Goal: Task Accomplishment & Management: Use online tool/utility

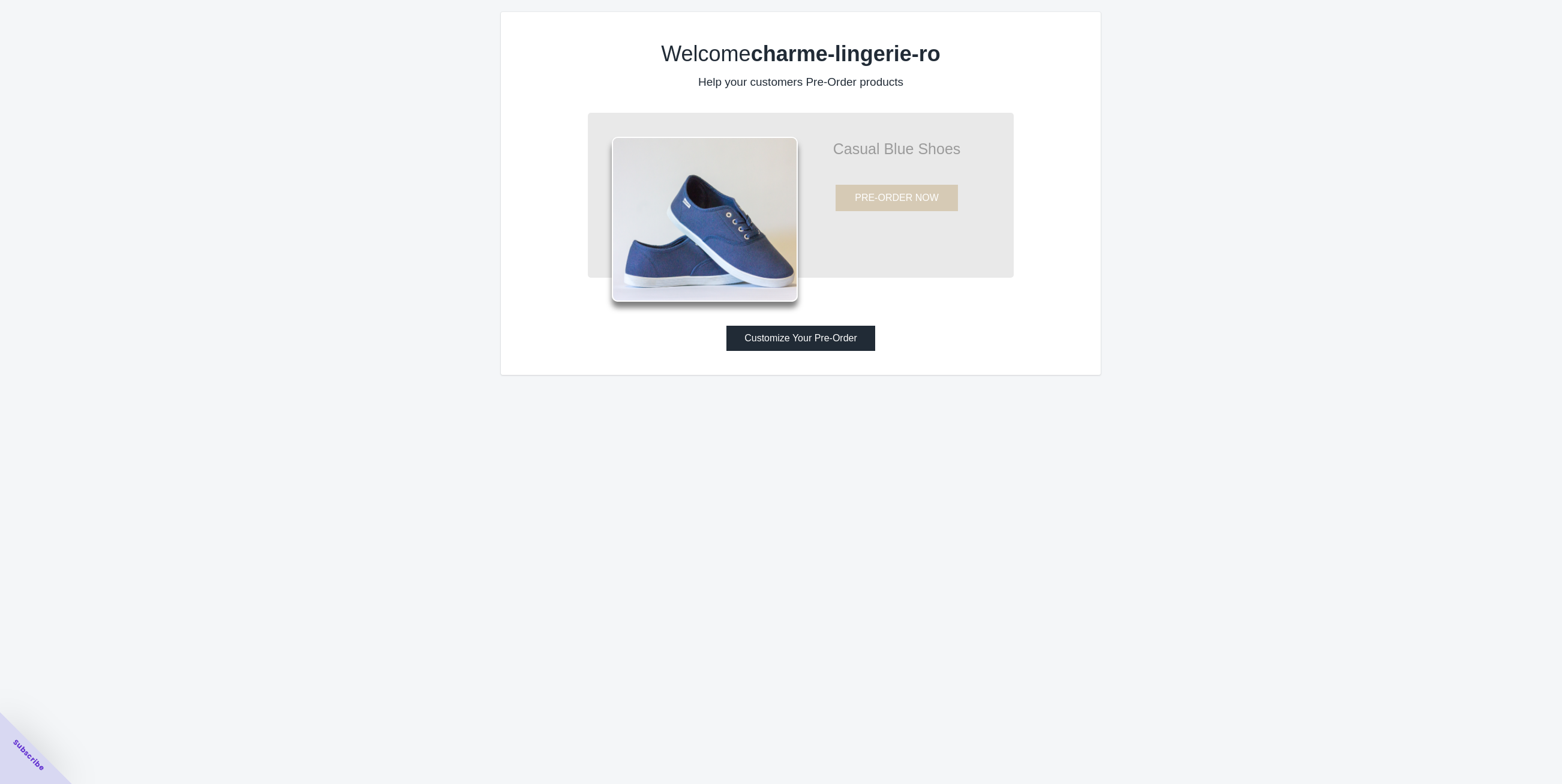
click at [779, 341] on button "Customize Your Pre-Order" at bounding box center [801, 338] width 149 height 26
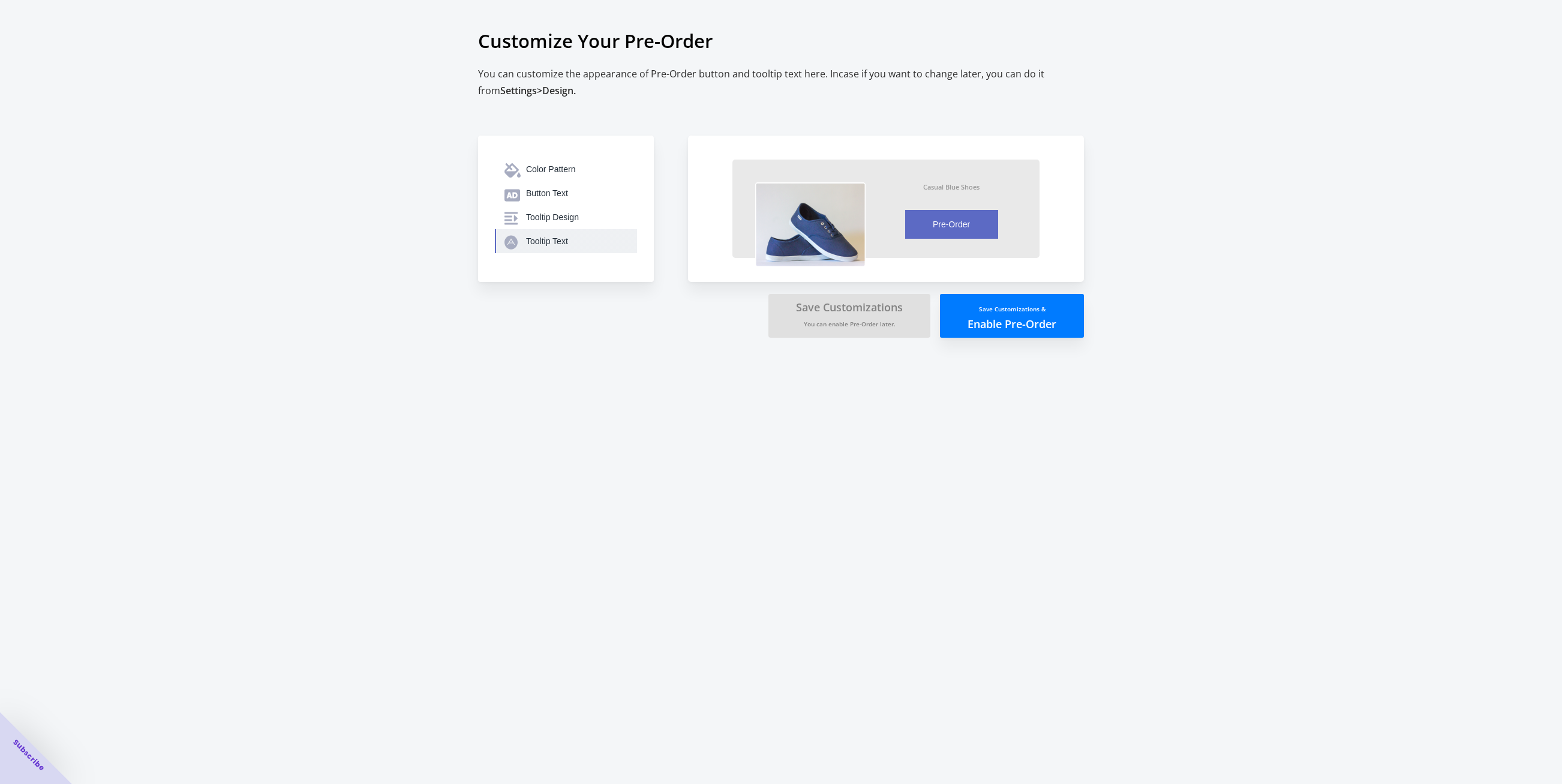
click at [594, 235] on div "Tooltip Text" at bounding box center [576, 241] width 101 height 12
click at [507, 155] on span "Back" at bounding box center [516, 158] width 18 height 11
click at [519, 179] on button "Color Pattern" at bounding box center [565, 169] width 142 height 24
click at [509, 162] on span "Back" at bounding box center [516, 158] width 18 height 11
drag, startPoint x: 509, startPoint y: 162, endPoint x: 514, endPoint y: 197, distance: 35.4
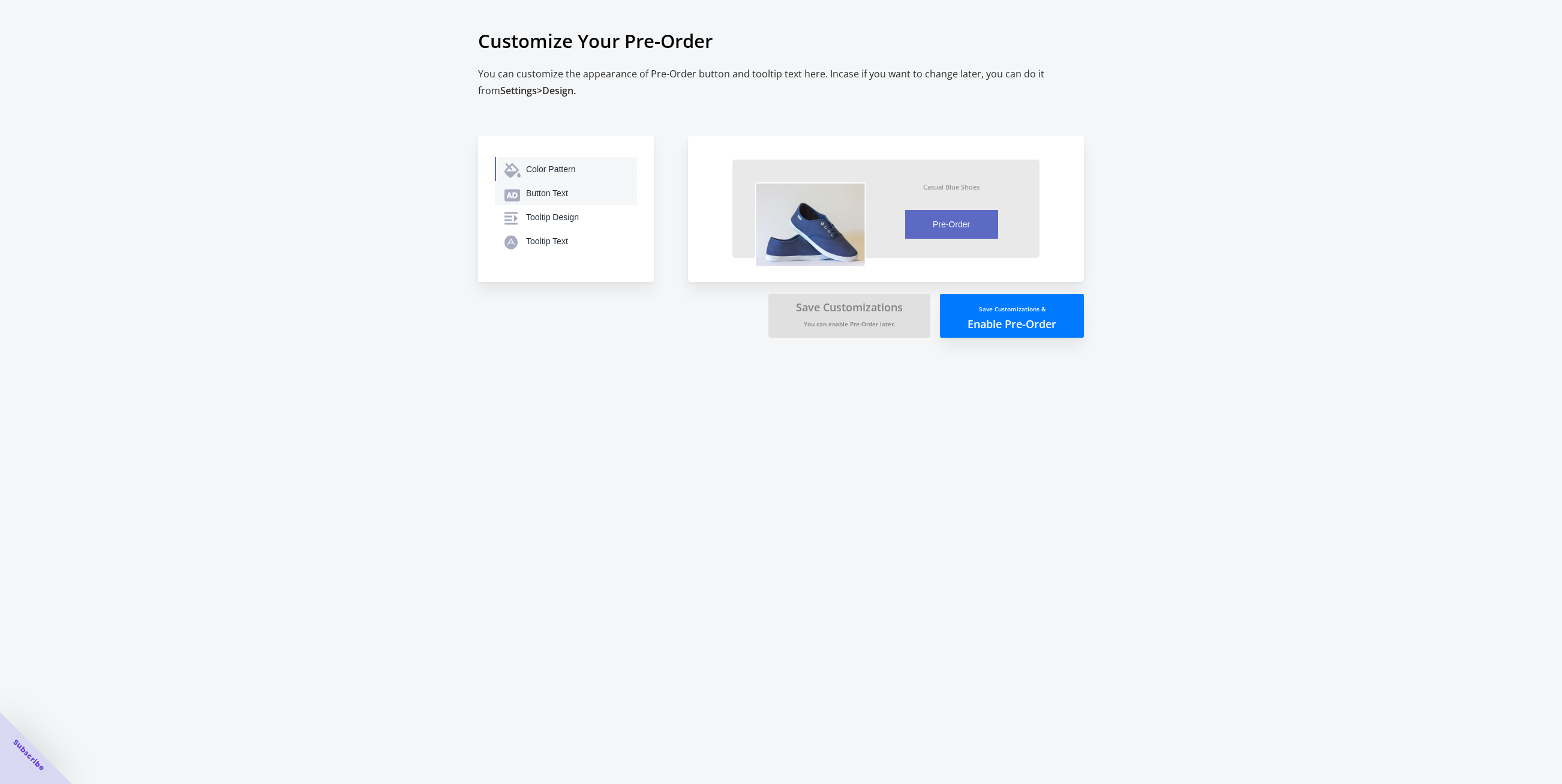
click at [513, 186] on ul "Color Pattern Button Text Tooltip Design Tooltip Text" at bounding box center [565, 205] width 142 height 96
click at [514, 197] on icon "button" at bounding box center [512, 195] width 16 height 16
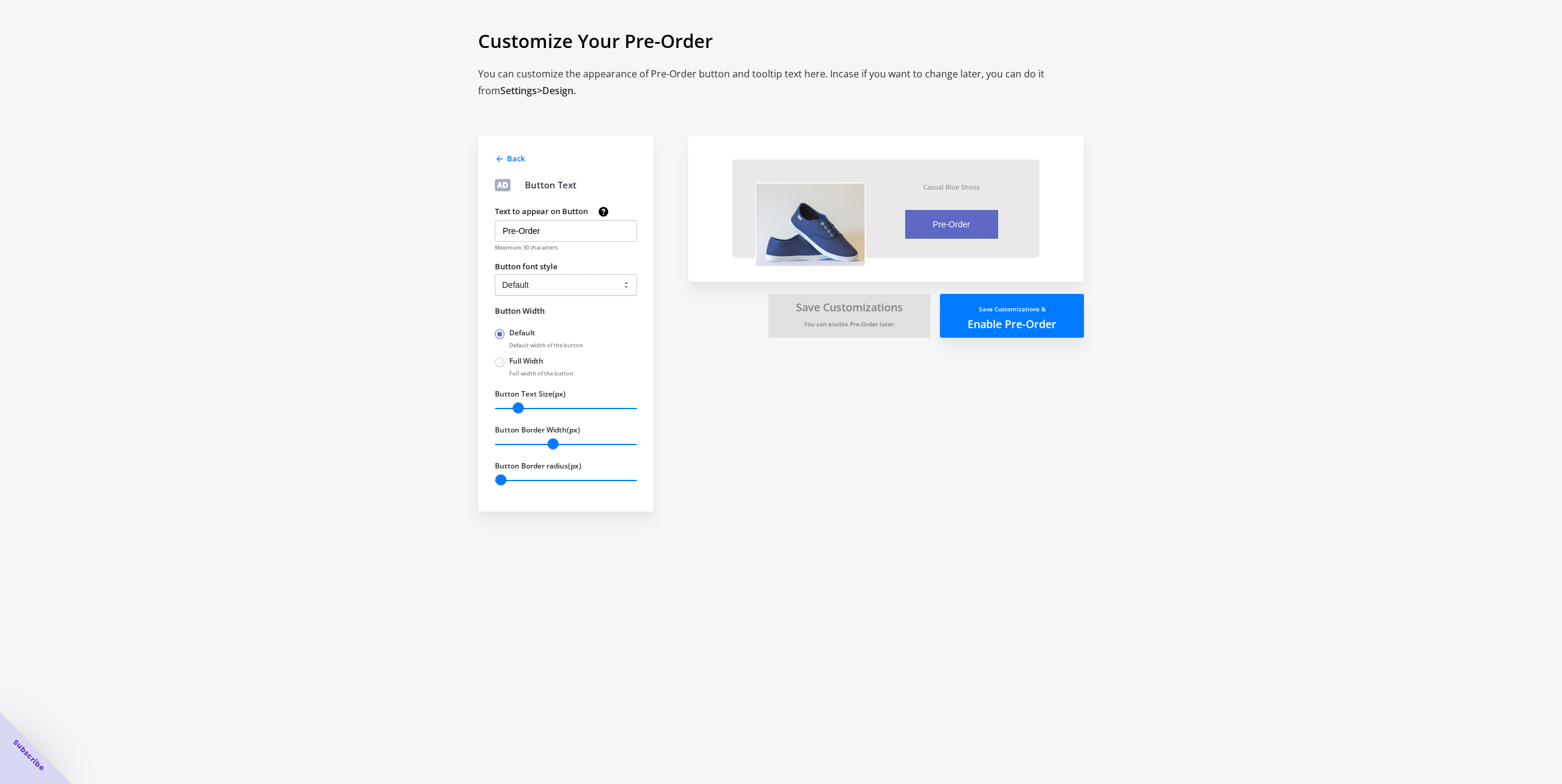
click at [507, 160] on span "Back" at bounding box center [516, 158] width 18 height 11
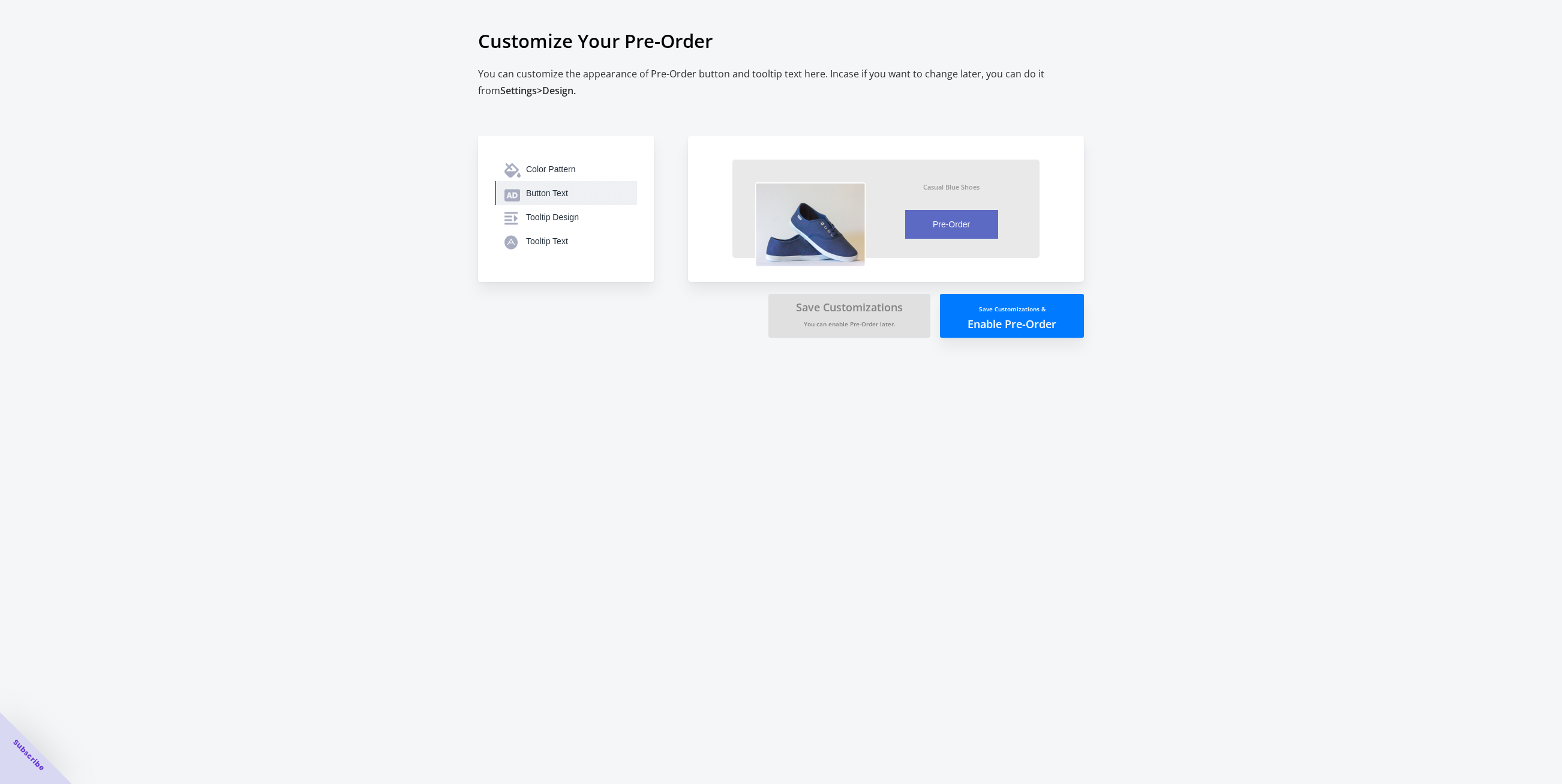
click at [516, 191] on icon "button" at bounding box center [512, 195] width 16 height 12
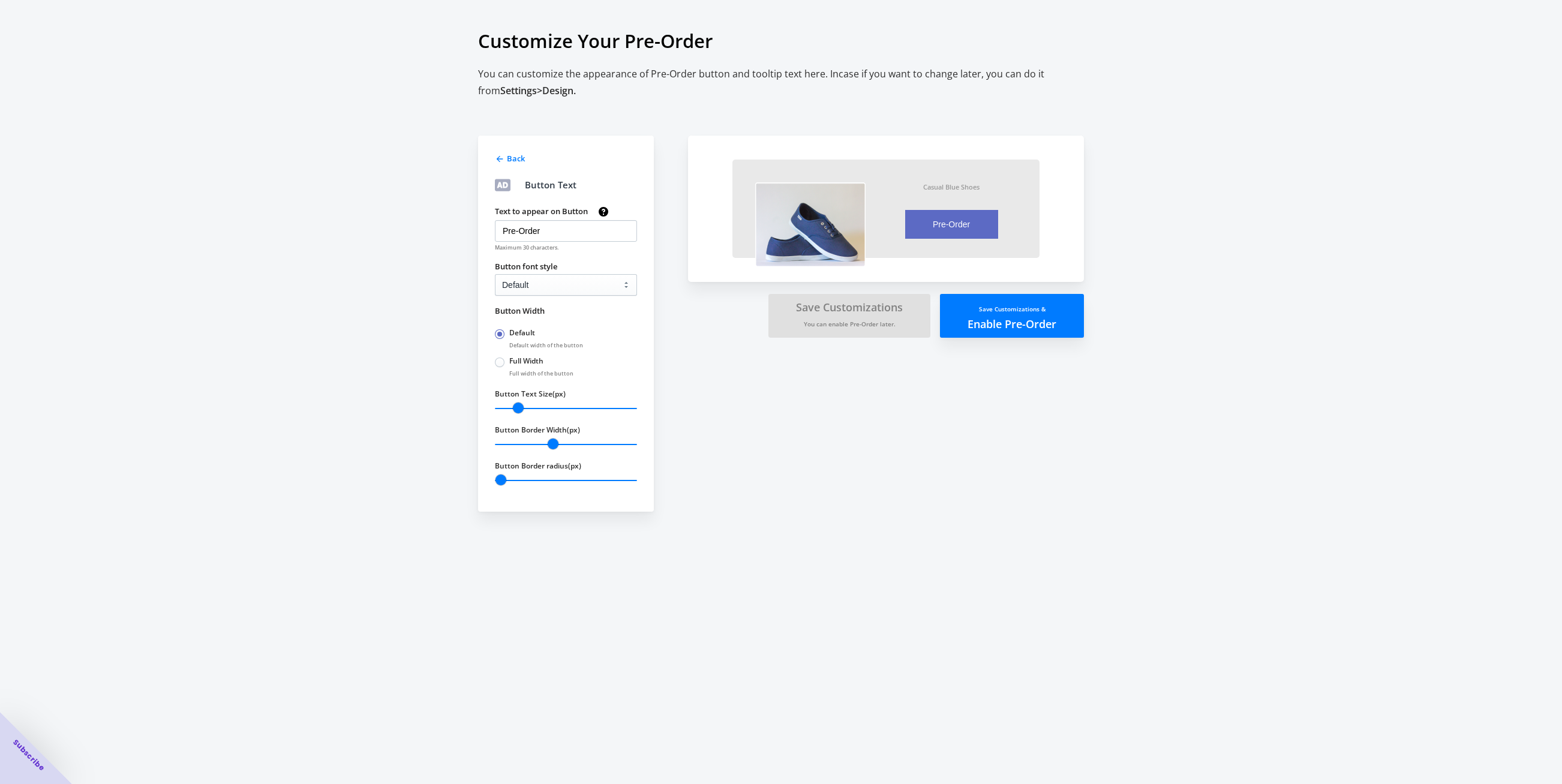
click at [501, 154] on icon at bounding box center [500, 159] width 10 height 10
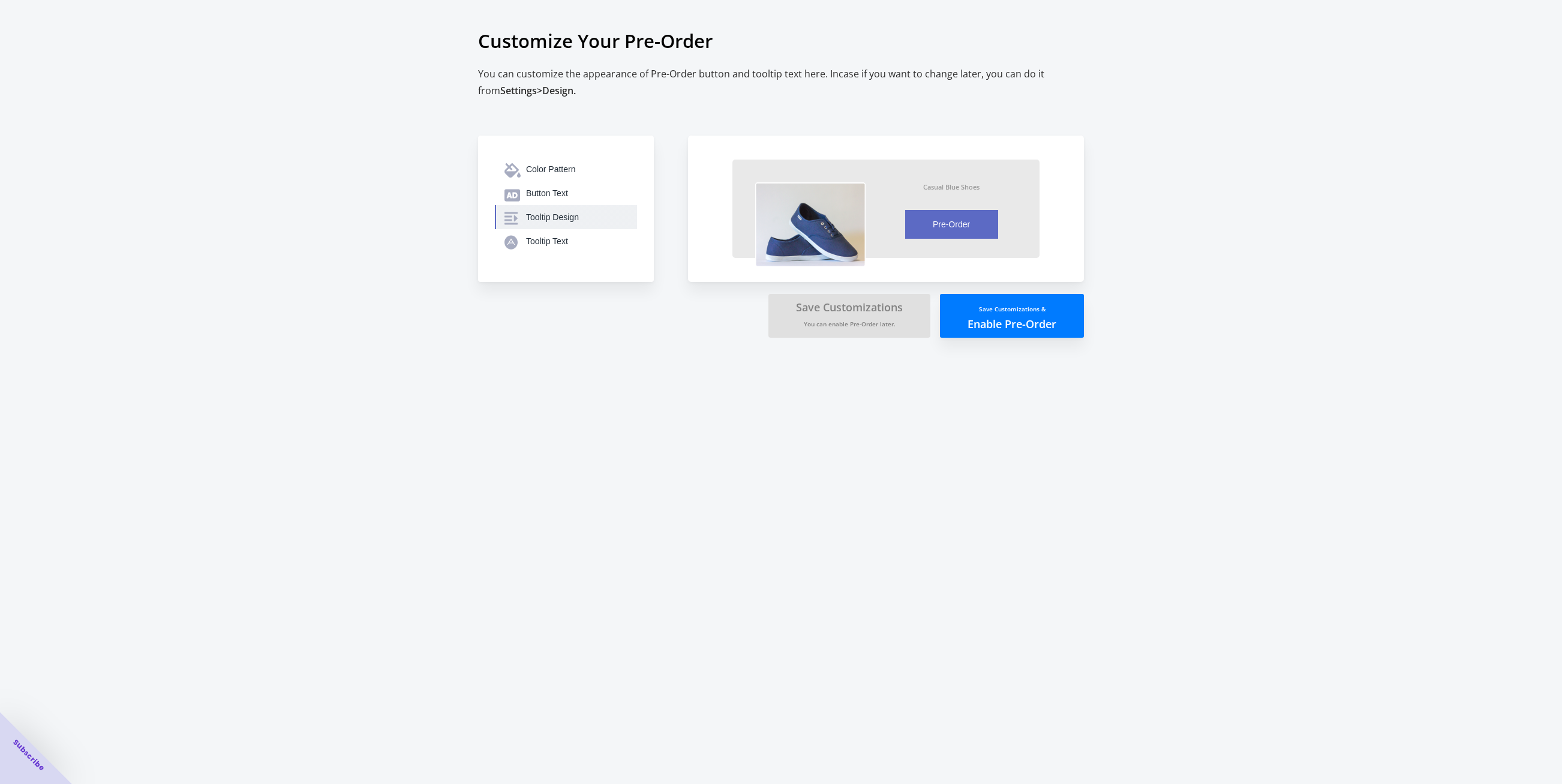
click at [537, 218] on div "Tooltip Design" at bounding box center [576, 217] width 101 height 12
click at [507, 153] on span "Back" at bounding box center [516, 158] width 18 height 11
click at [529, 235] on div "Tooltip Text" at bounding box center [576, 241] width 101 height 12
click at [512, 153] on span "Back" at bounding box center [516, 158] width 18 height 11
click at [854, 319] on small "You can enable Pre-Order later." at bounding box center [850, 323] width 92 height 8
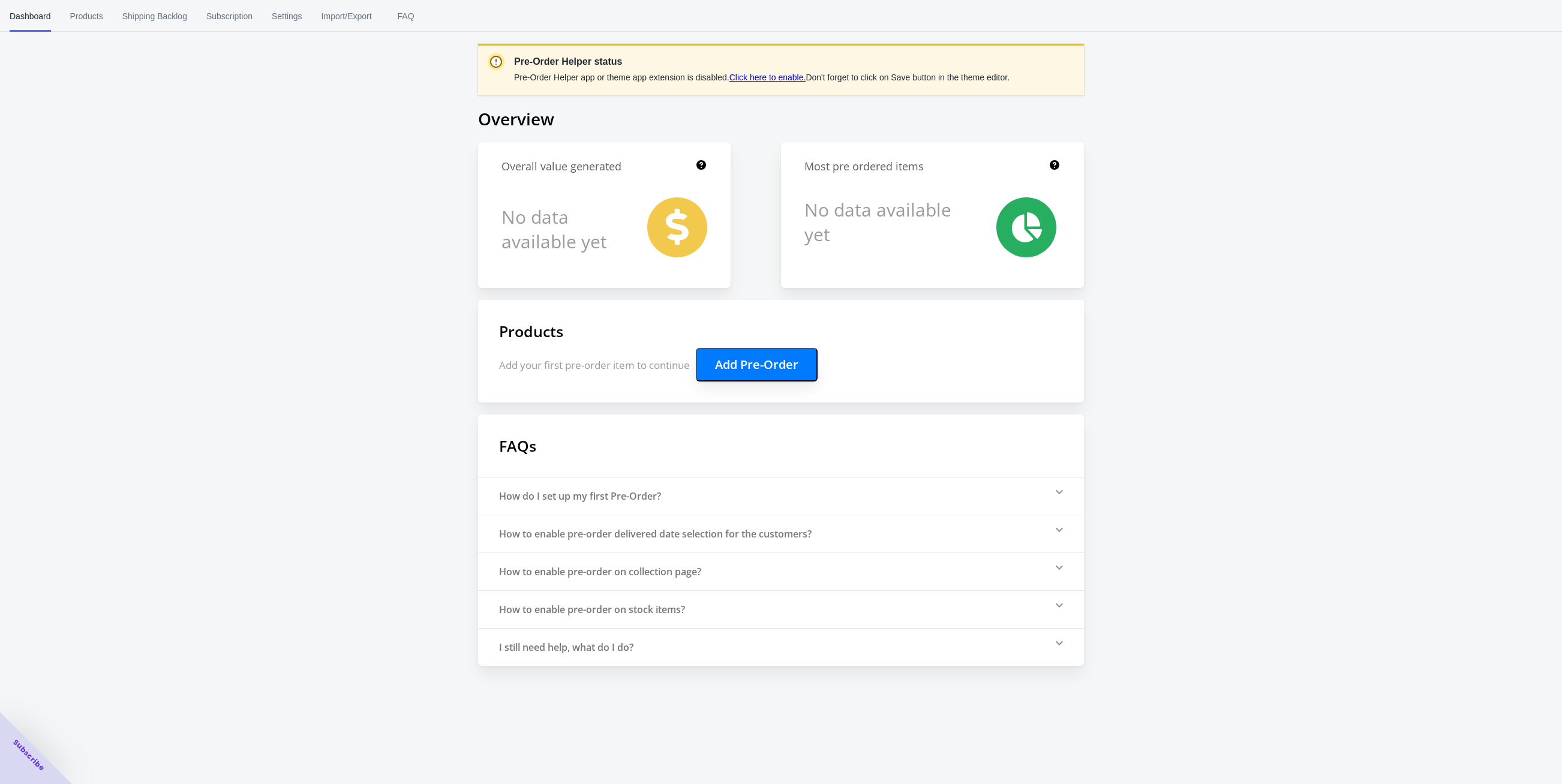
click at [702, 359] on button "Add Pre-Order" at bounding box center [756, 364] width 122 height 34
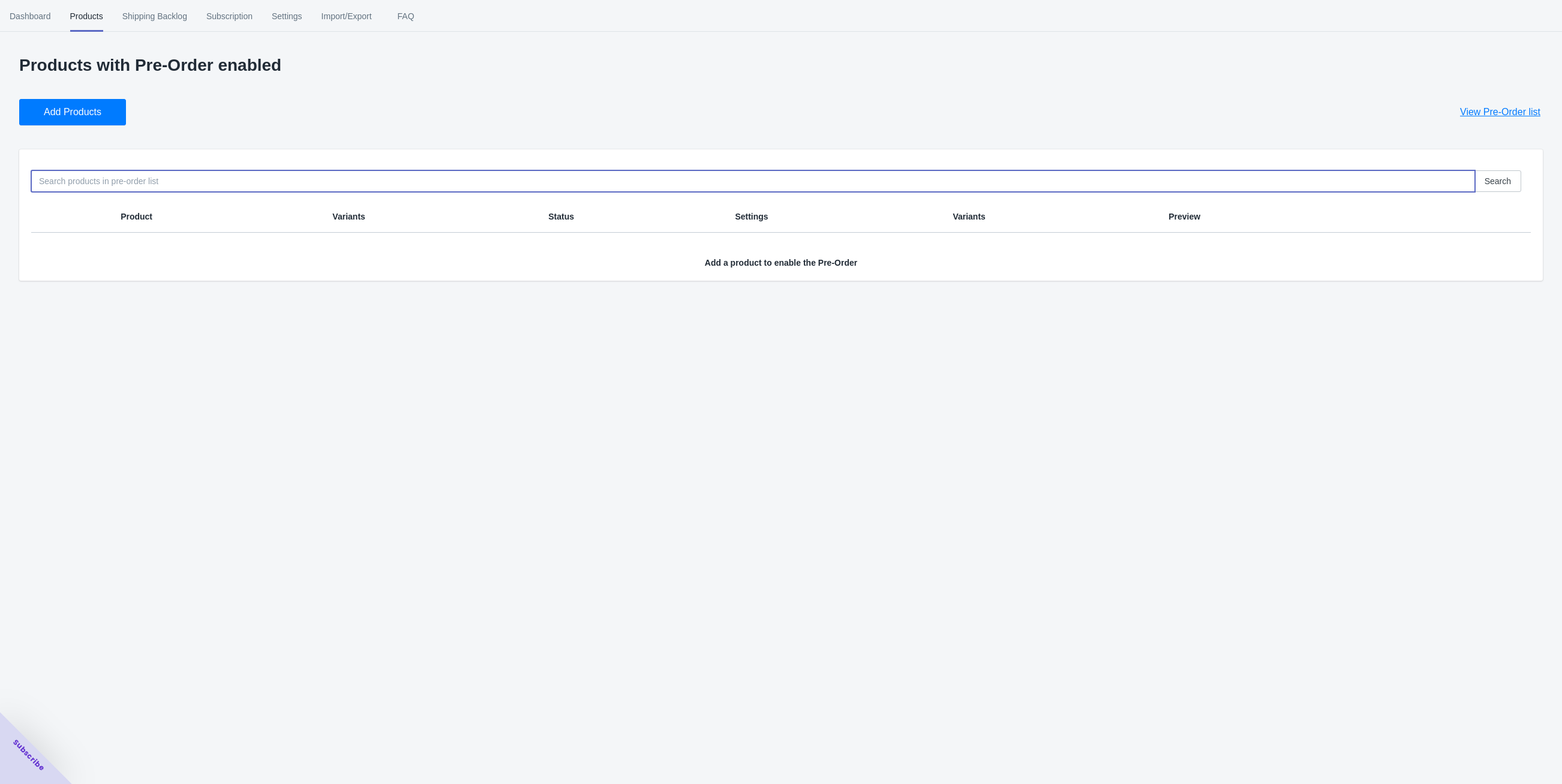
click at [163, 173] on input at bounding box center [753, 181] width 1443 height 21
type input "elvira"
click at [165, 177] on input "elvira" at bounding box center [753, 181] width 1443 height 21
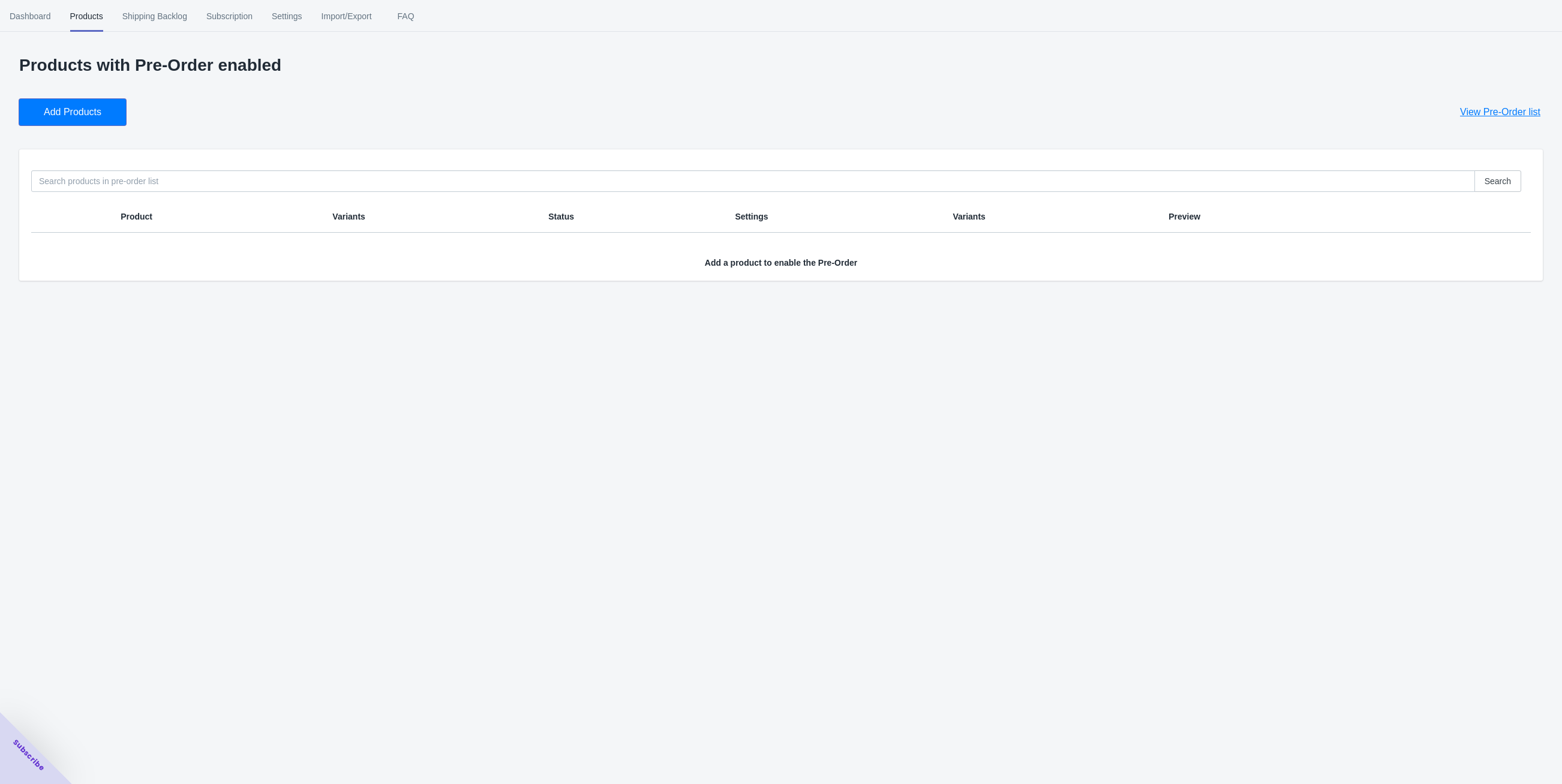
click at [78, 110] on span "Add Products" at bounding box center [72, 112] width 58 height 12
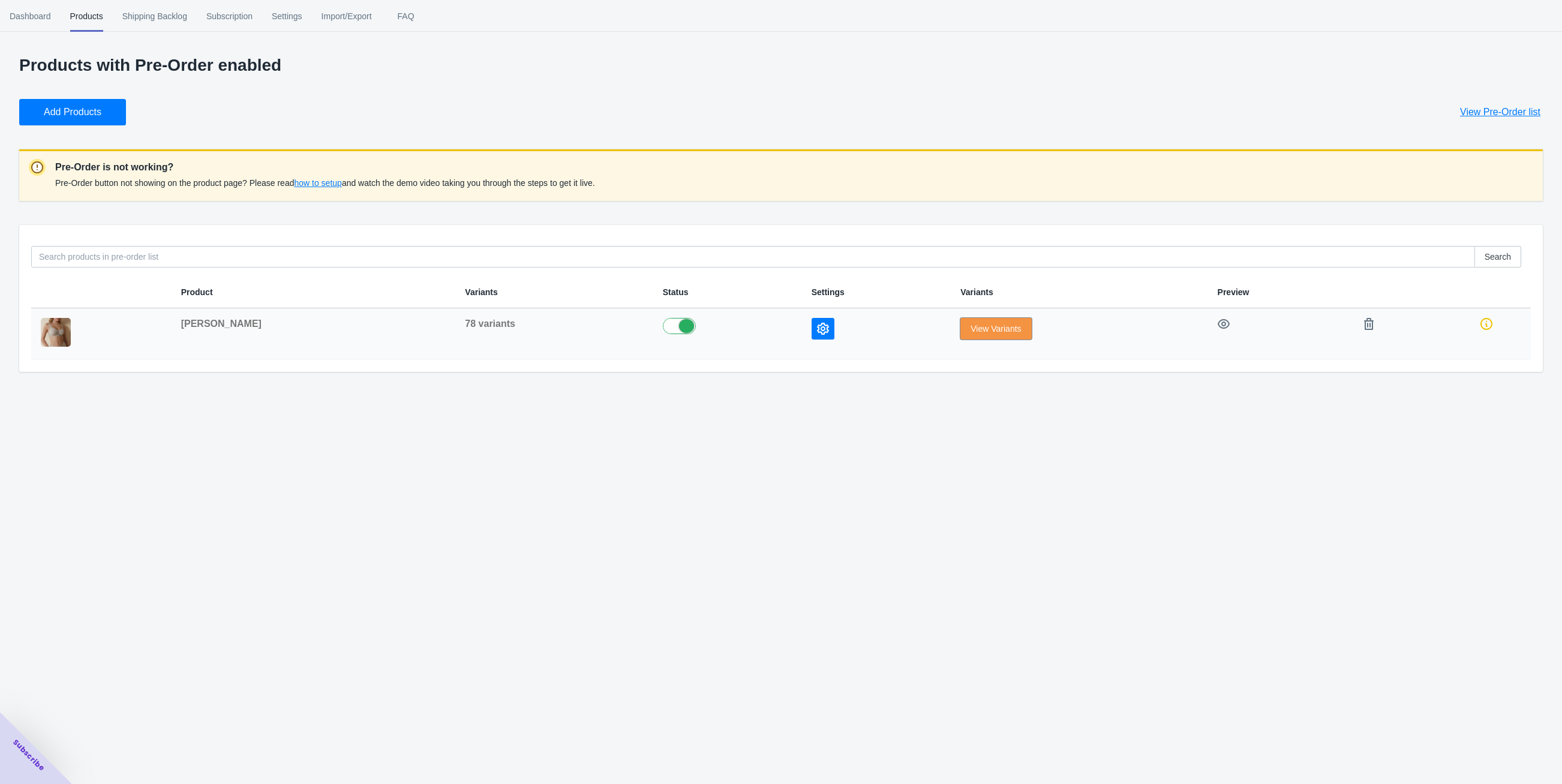
click at [970, 331] on span "View Variants" at bounding box center [995, 329] width 50 height 10
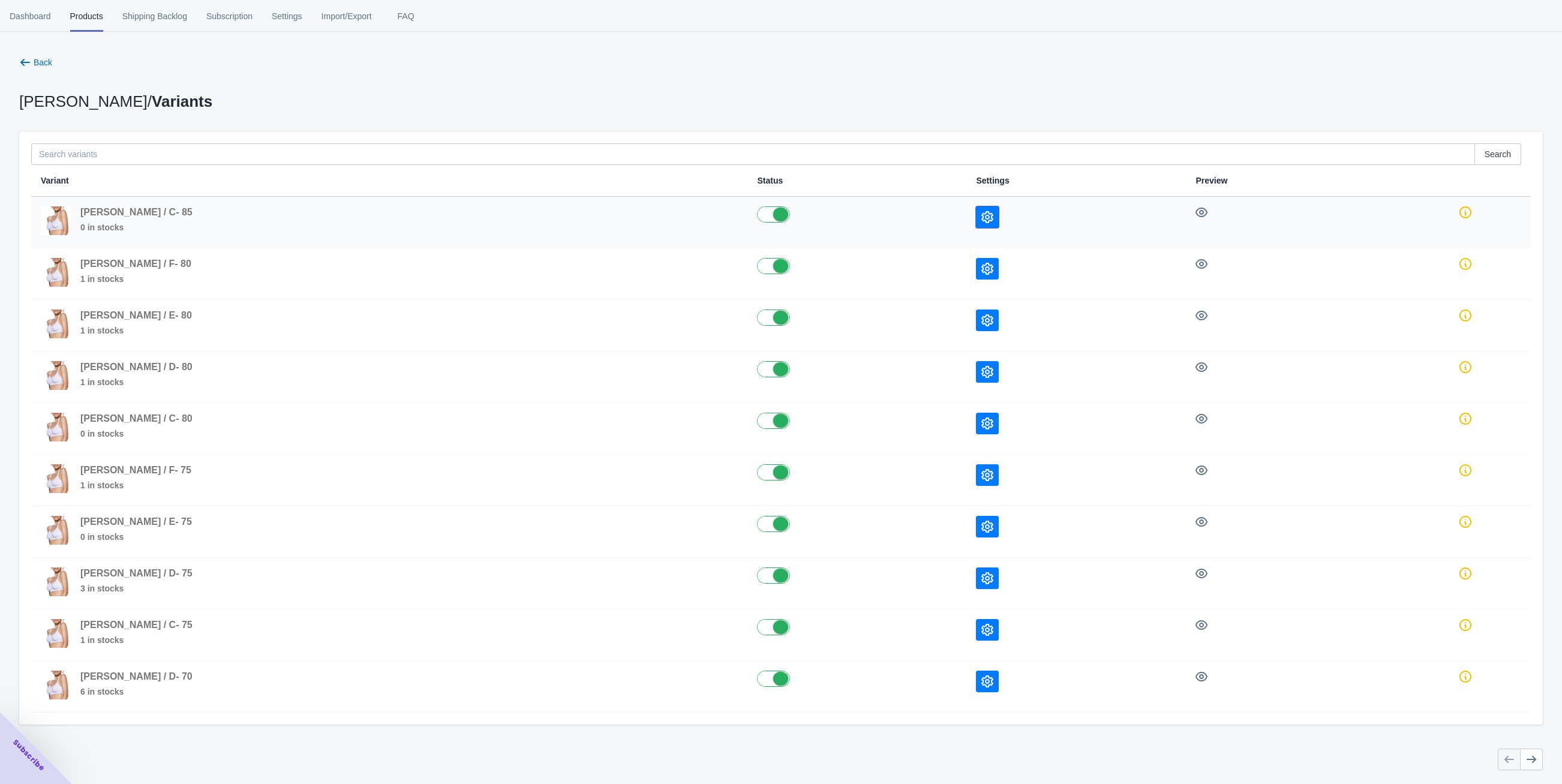
click at [996, 216] on button "button" at bounding box center [988, 217] width 23 height 21
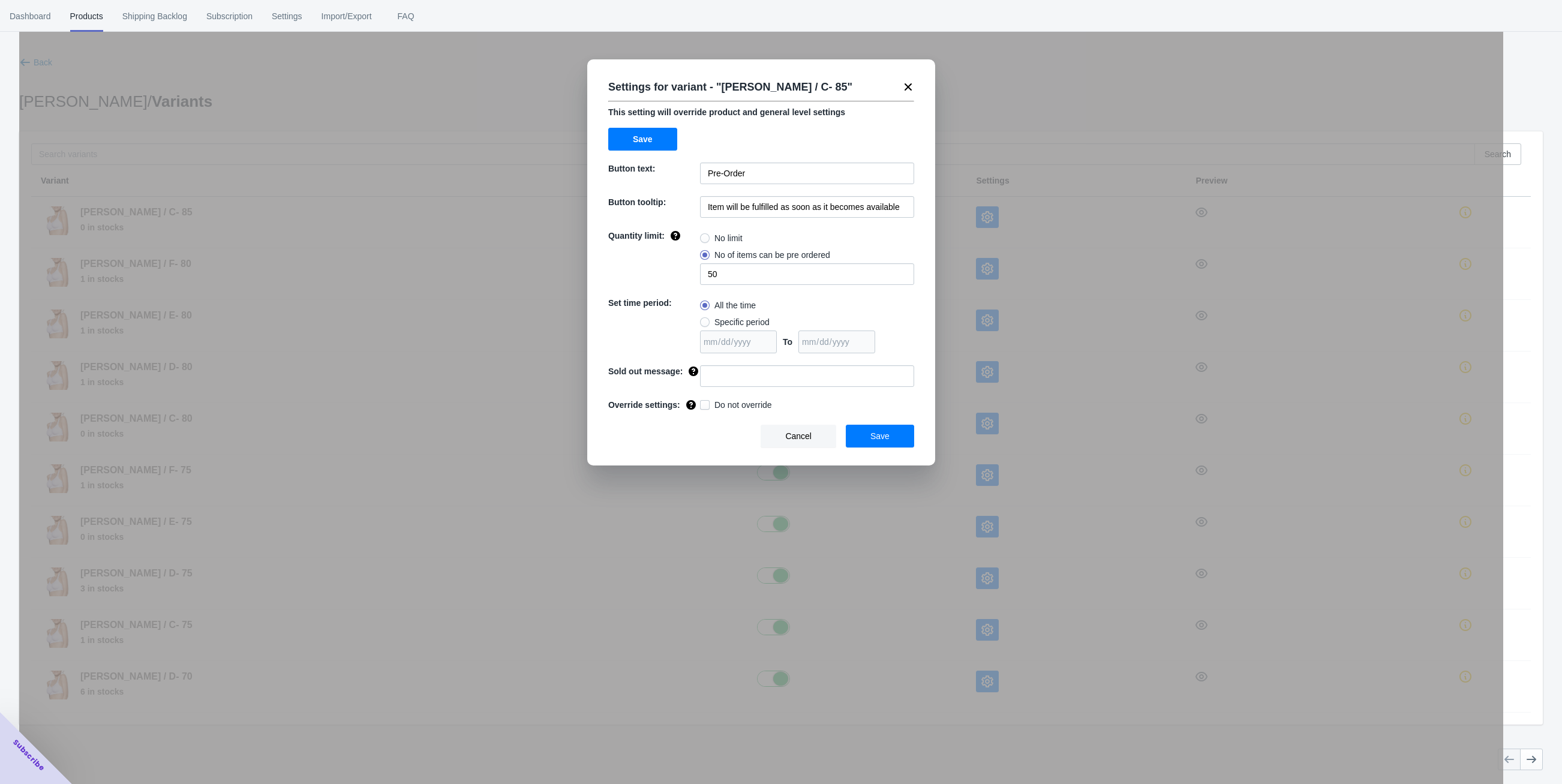
click at [904, 85] on icon at bounding box center [908, 86] width 12 height 12
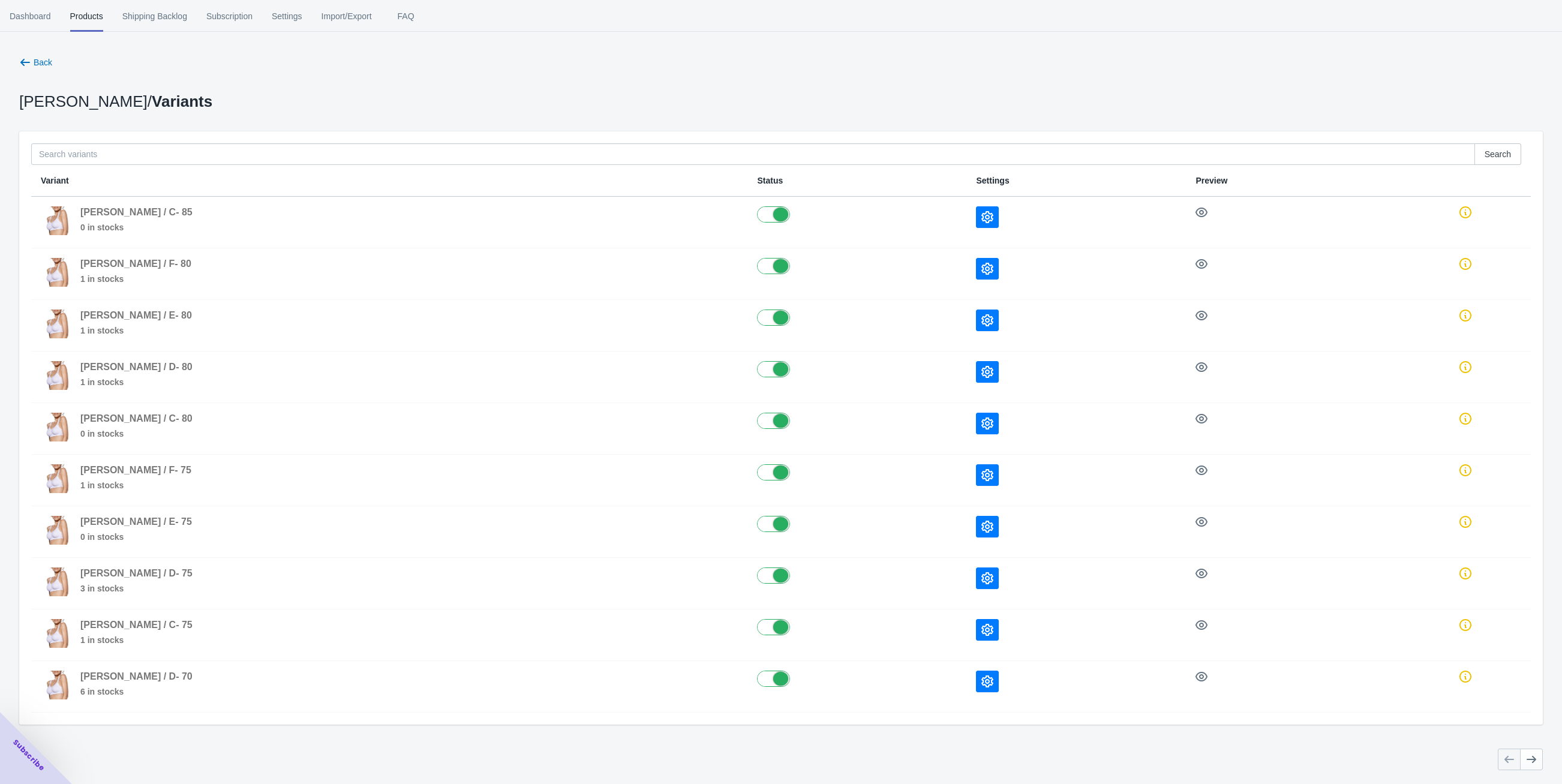
click at [26, 762] on div "Subscribe" at bounding box center [29, 754] width 86 height 86
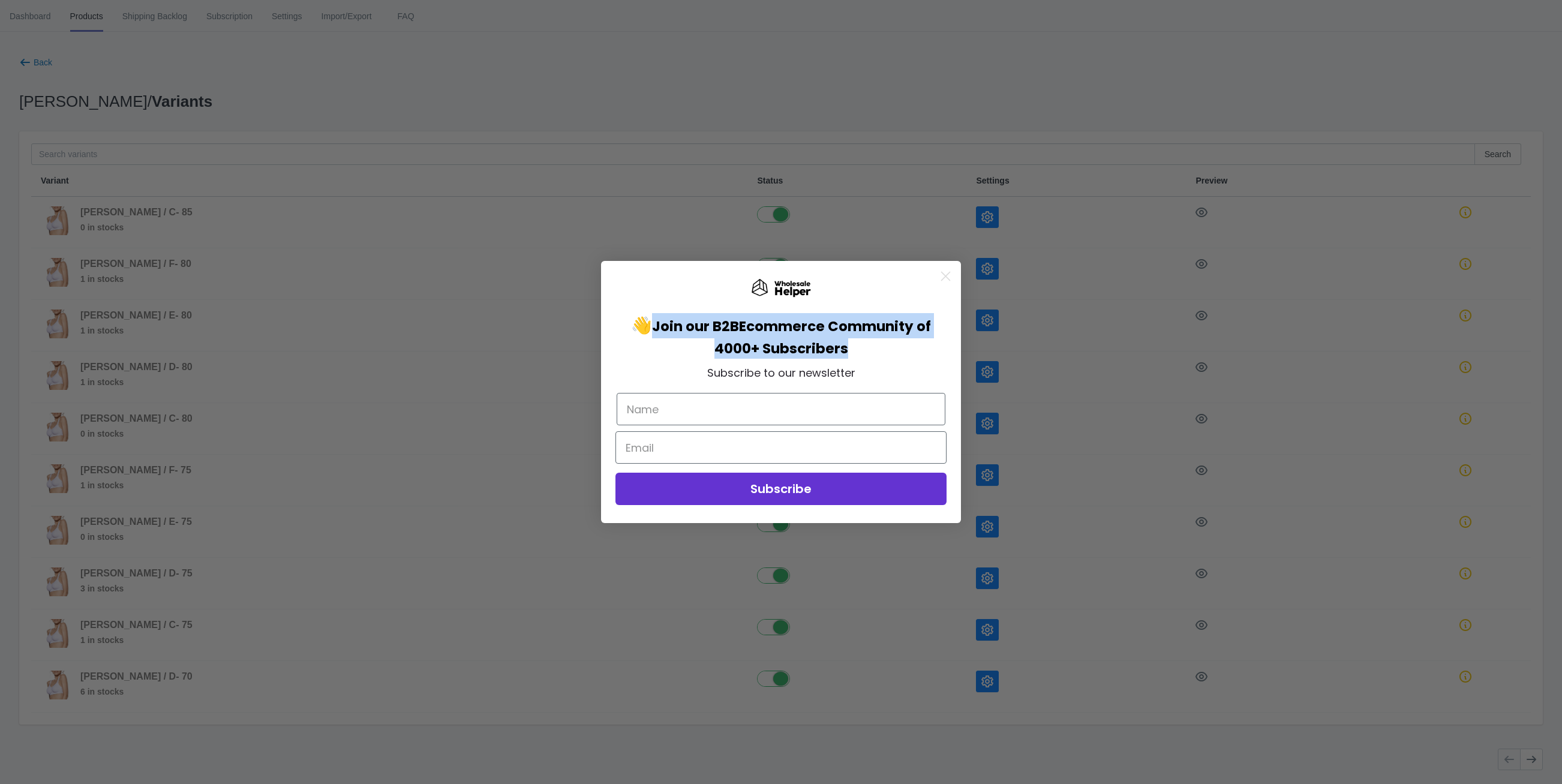
drag, startPoint x: 652, startPoint y: 319, endPoint x: 877, endPoint y: 353, distance: 227.6
click at [876, 353] on p "👋 Join our B2B Ecommerce Community of 4000+ Subscribers" at bounding box center [781, 335] width 336 height 45
click at [877, 353] on p "👋 Join our B2B Ecommerce Community of 4000+ Subscribers" at bounding box center [781, 335] width 336 height 45
click at [943, 273] on icon "Close dialog" at bounding box center [946, 276] width 8 height 8
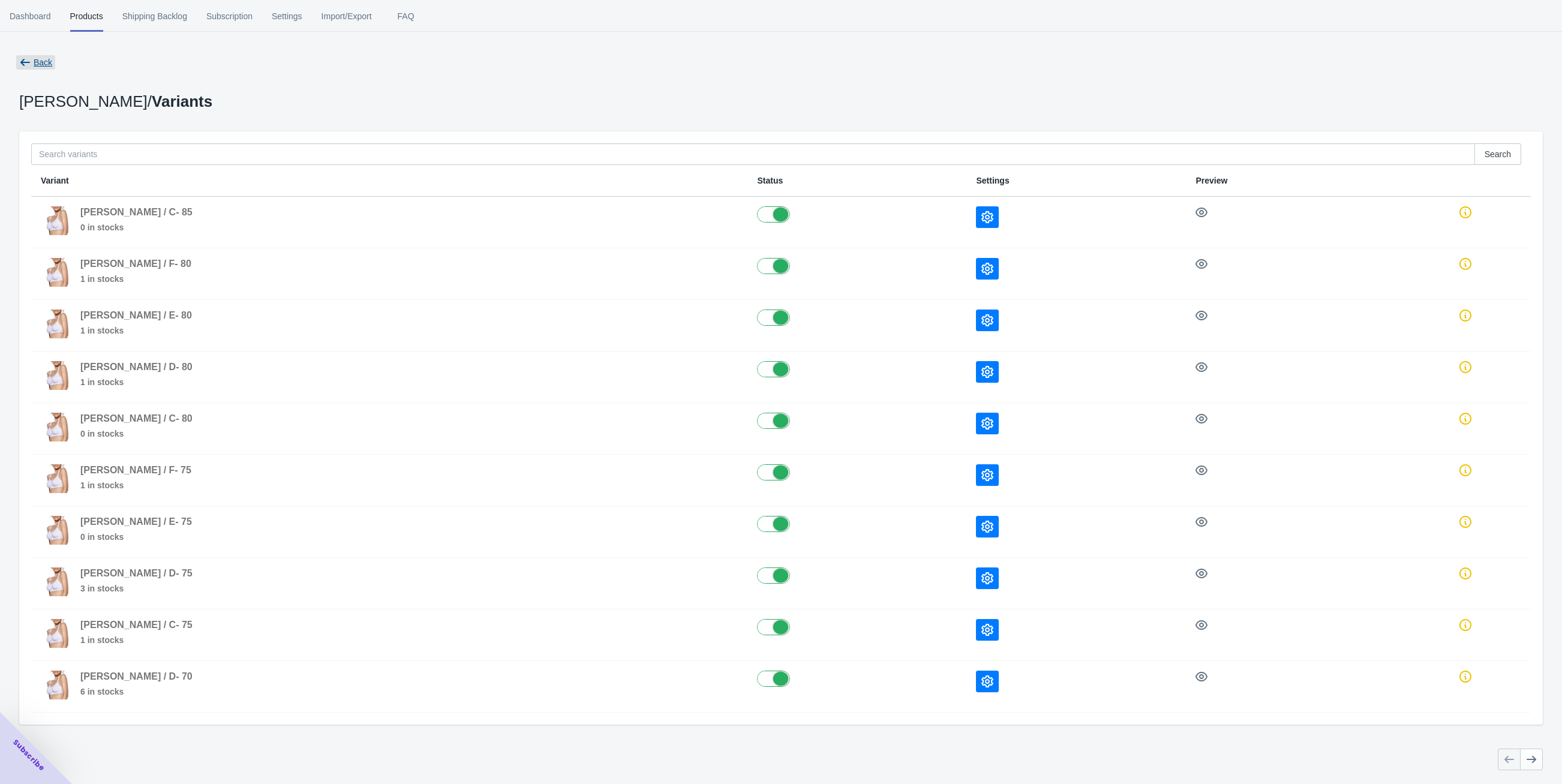
click at [42, 61] on span "Back" at bounding box center [43, 63] width 19 height 10
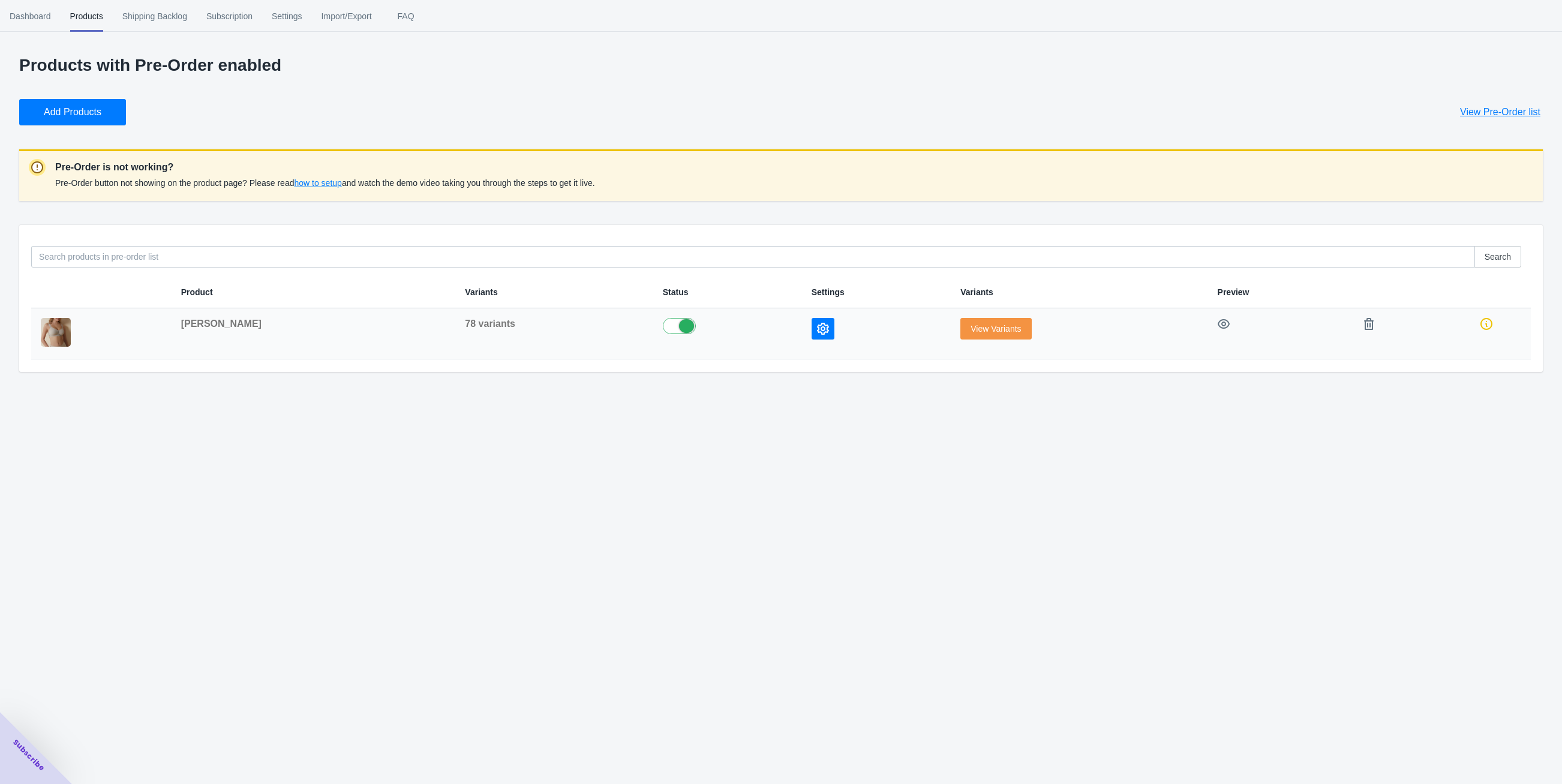
click at [817, 328] on icon "button" at bounding box center [823, 328] width 12 height 12
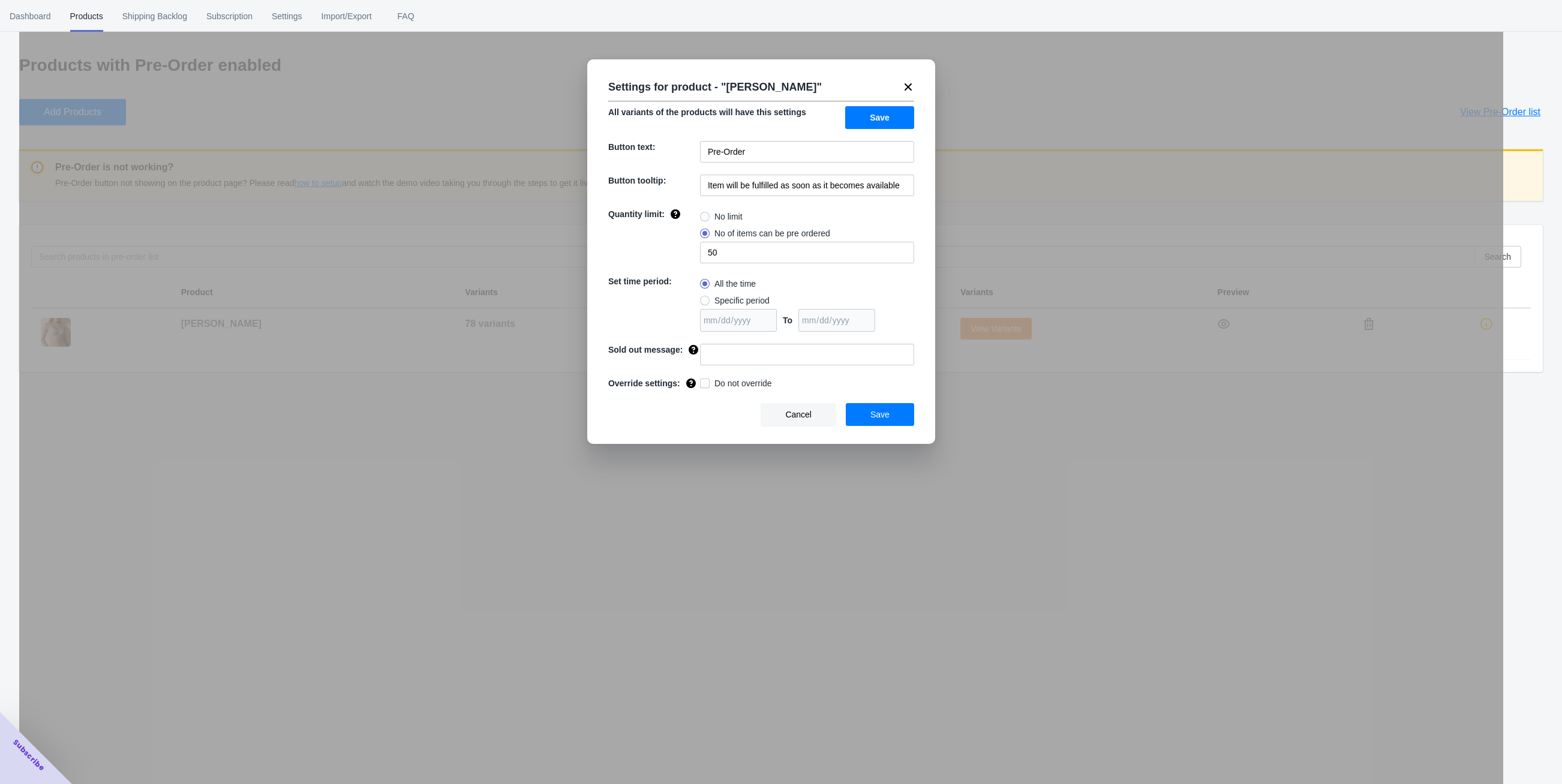
click at [904, 81] on icon at bounding box center [908, 86] width 12 height 12
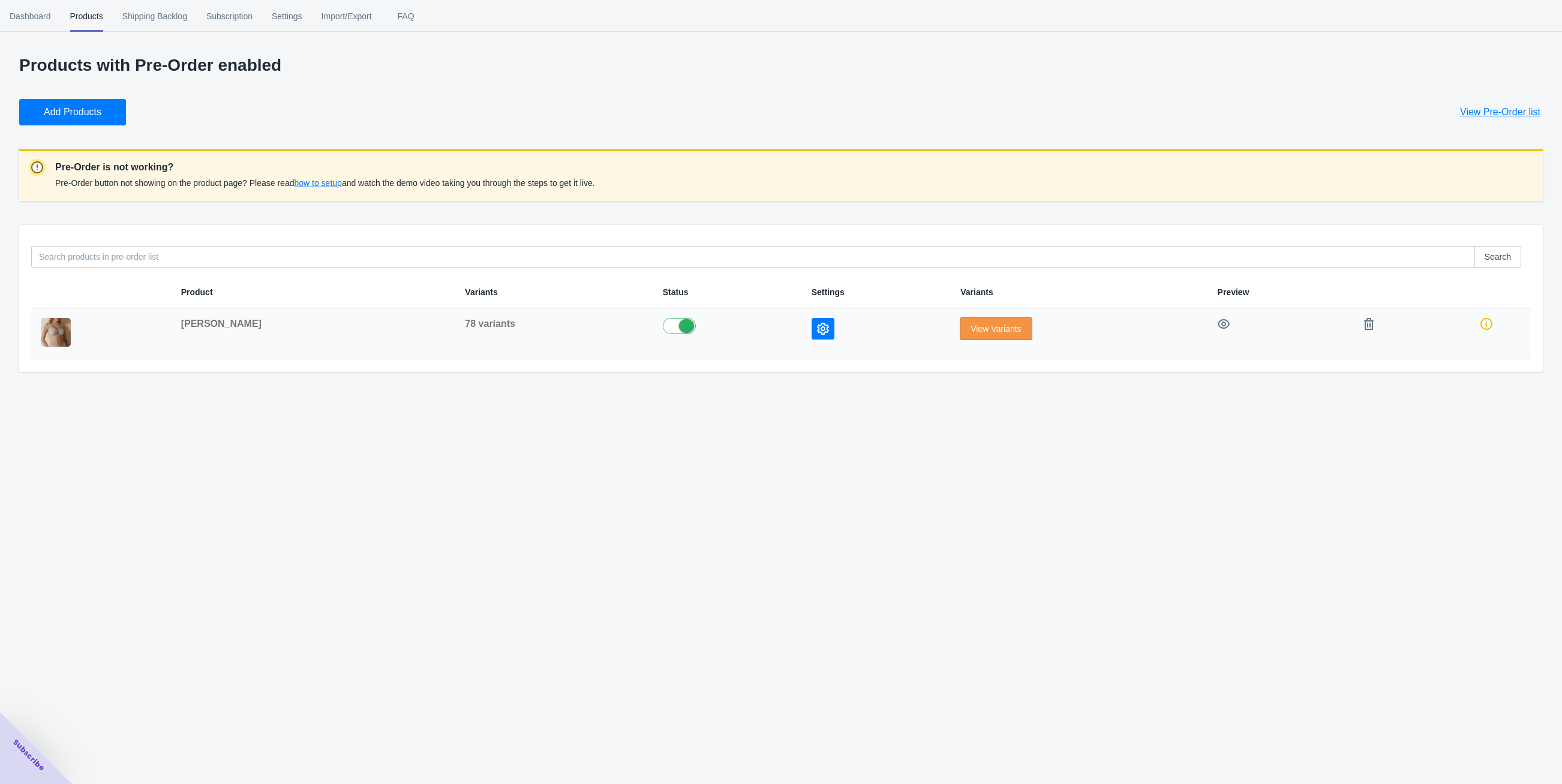
click at [970, 331] on span "View Variants" at bounding box center [995, 329] width 50 height 10
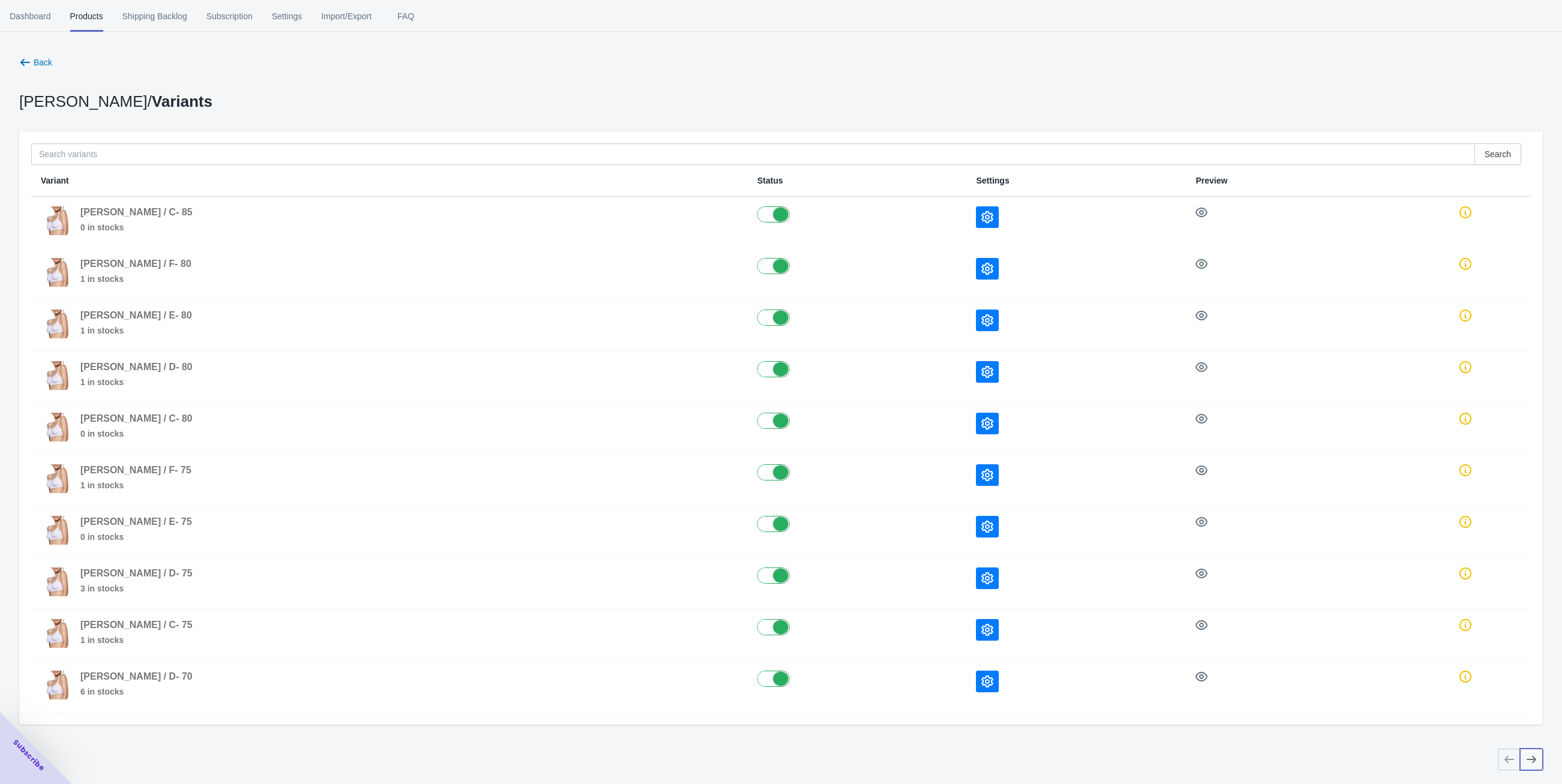
click at [1539, 749] on button "Next" at bounding box center [1532, 759] width 23 height 21
click at [1538, 756] on button "Next" at bounding box center [1532, 759] width 23 height 21
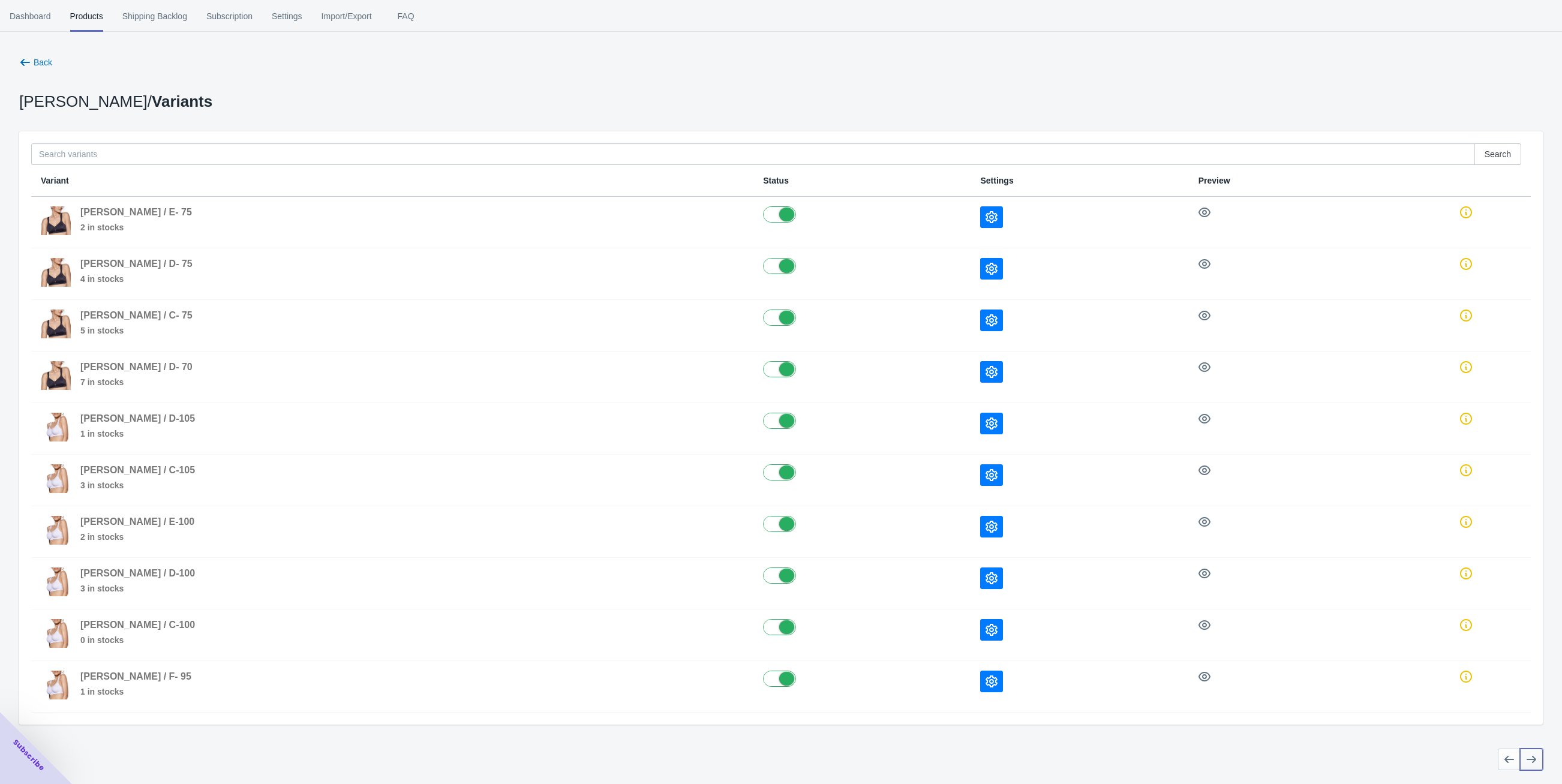
click at [1538, 756] on button "Next" at bounding box center [1532, 759] width 23 height 21
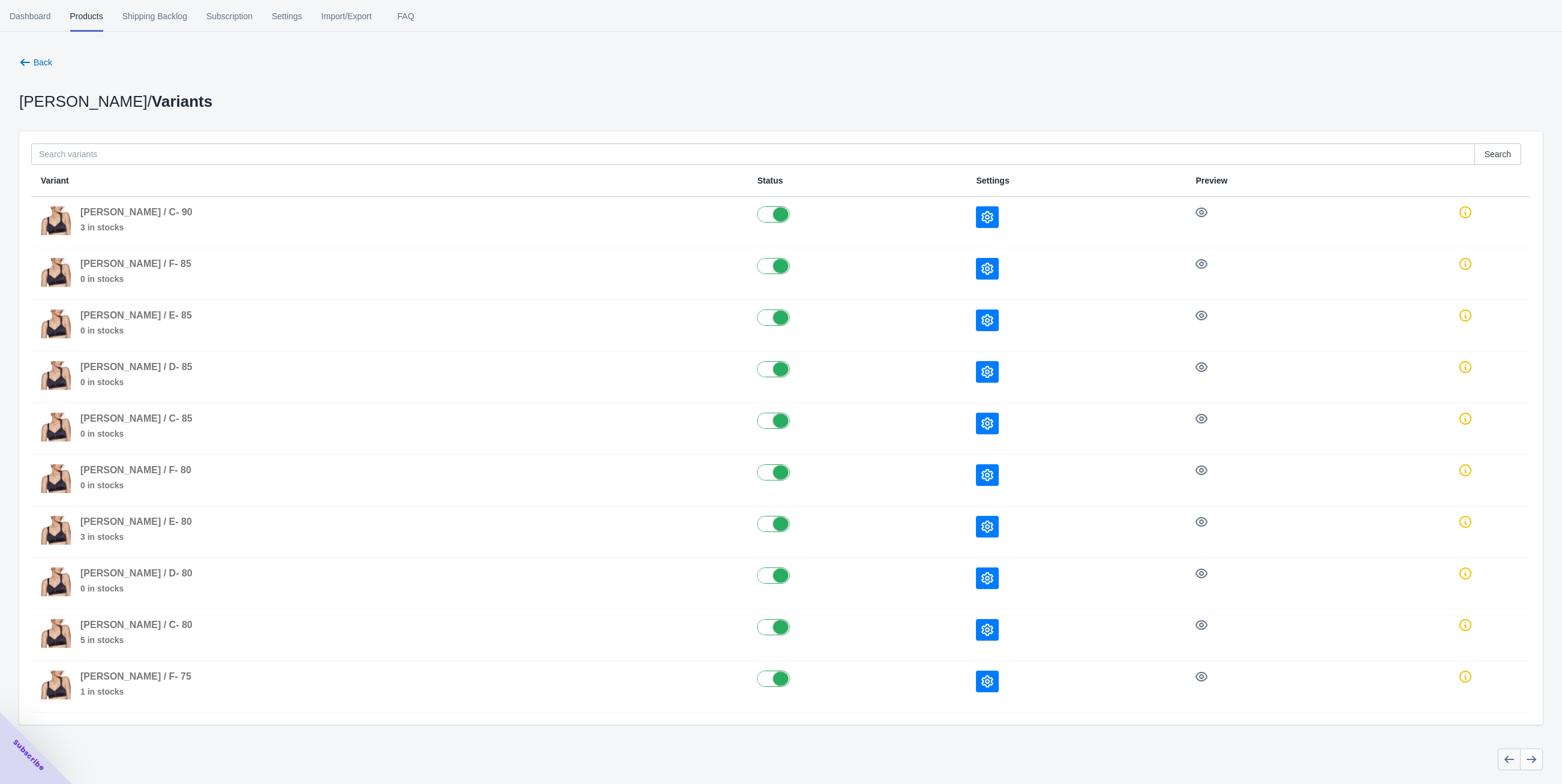
click at [1512, 755] on icon "Previous" at bounding box center [1509, 758] width 12 height 12
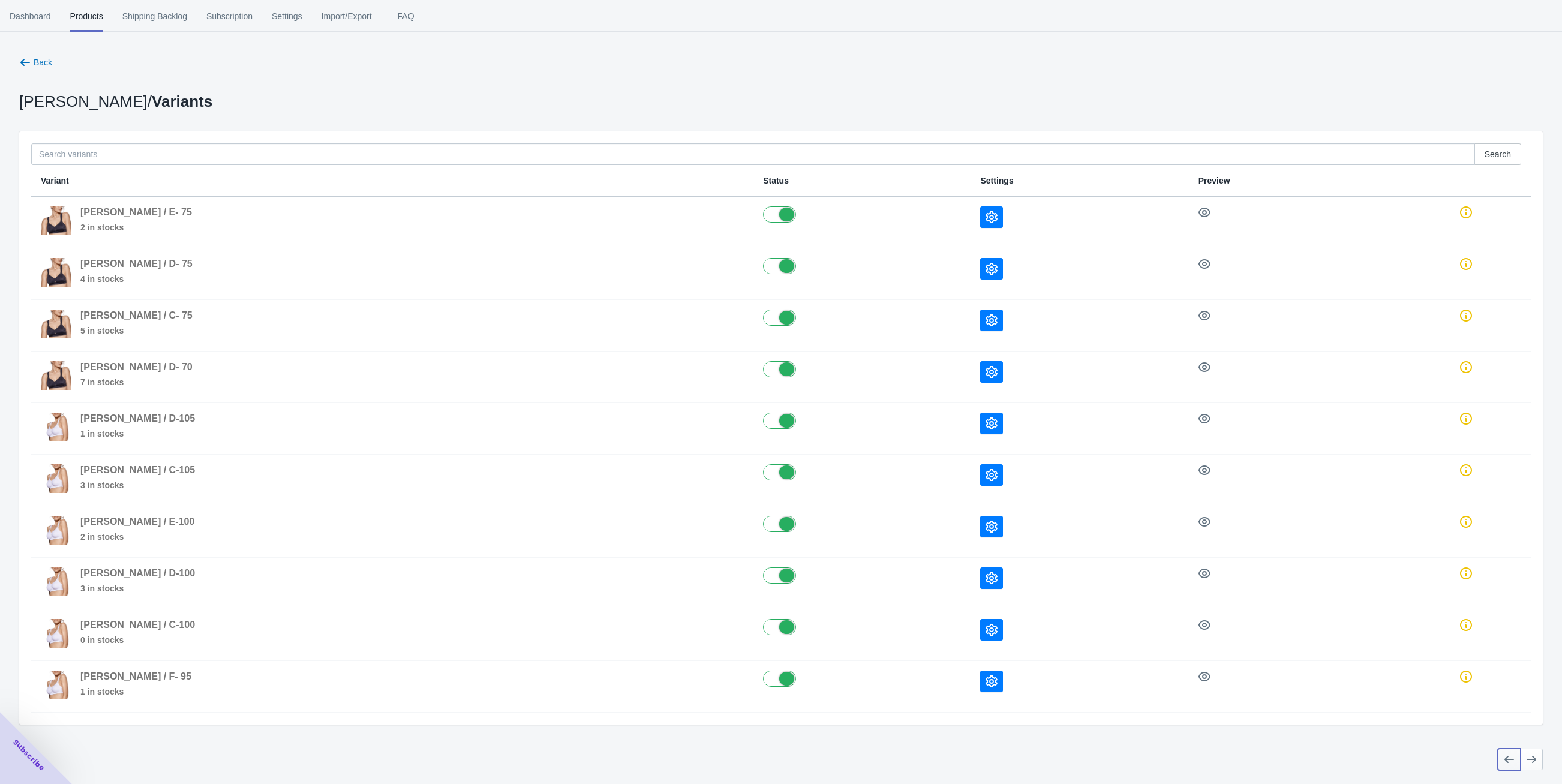
click at [1510, 754] on icon "Previous" at bounding box center [1509, 758] width 12 height 12
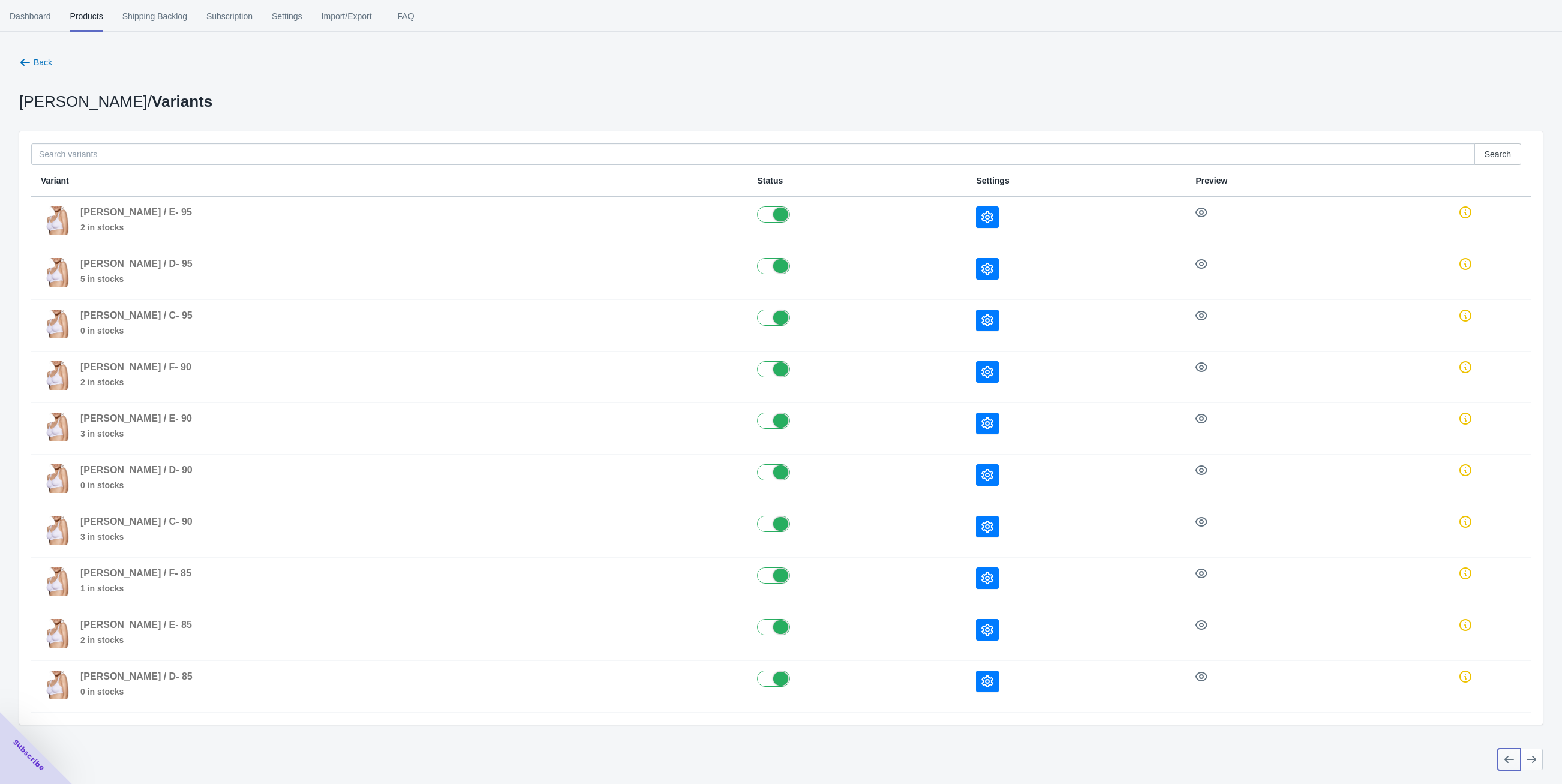
click at [1510, 754] on icon "Previous" at bounding box center [1509, 758] width 12 height 12
drag, startPoint x: 1416, startPoint y: 230, endPoint x: 1438, endPoint y: 243, distance: 25.6
click at [1438, 243] on div "• Pre-Order functionality is disabled" at bounding box center [1466, 239] width 139 height 41
click at [1438, 239] on div "• Pre-Order functionality is disabled" at bounding box center [1466, 239] width 139 height 41
click at [1467, 210] on icon at bounding box center [1465, 212] width 12 height 12
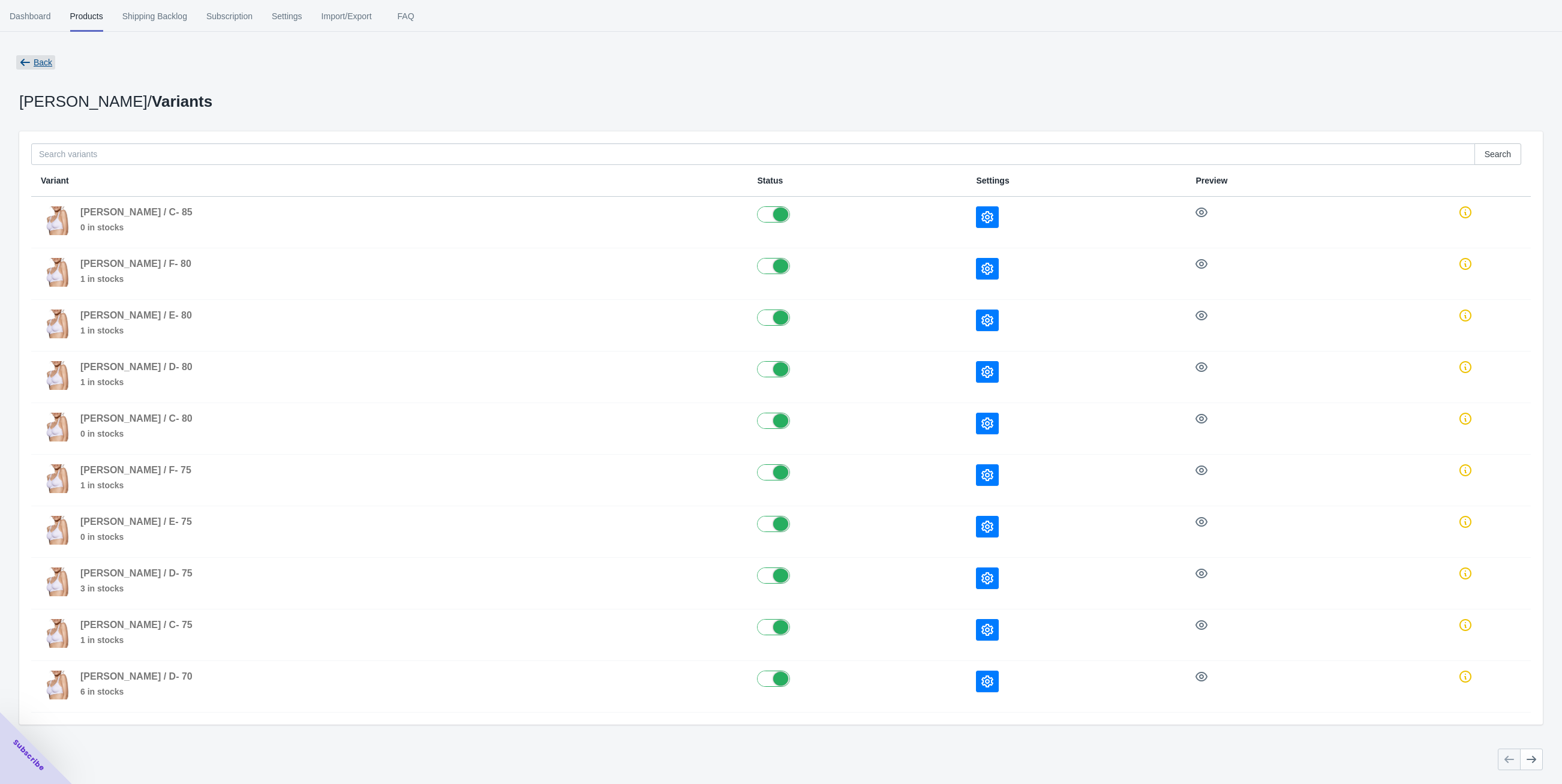
click at [21, 61] on icon "button" at bounding box center [26, 62] width 10 height 7
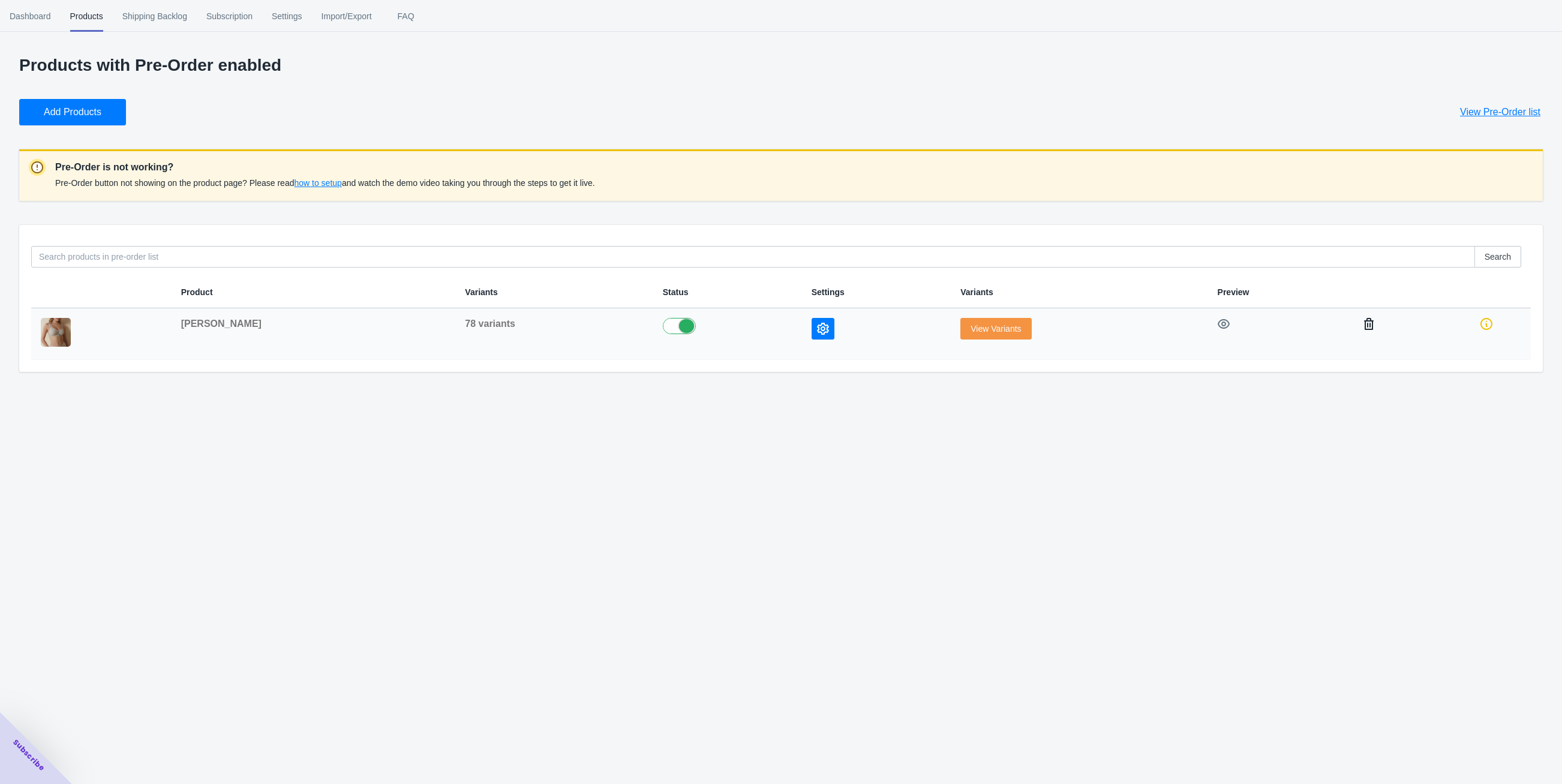
click at [1364, 326] on button "button" at bounding box center [1369, 323] width 21 height 21
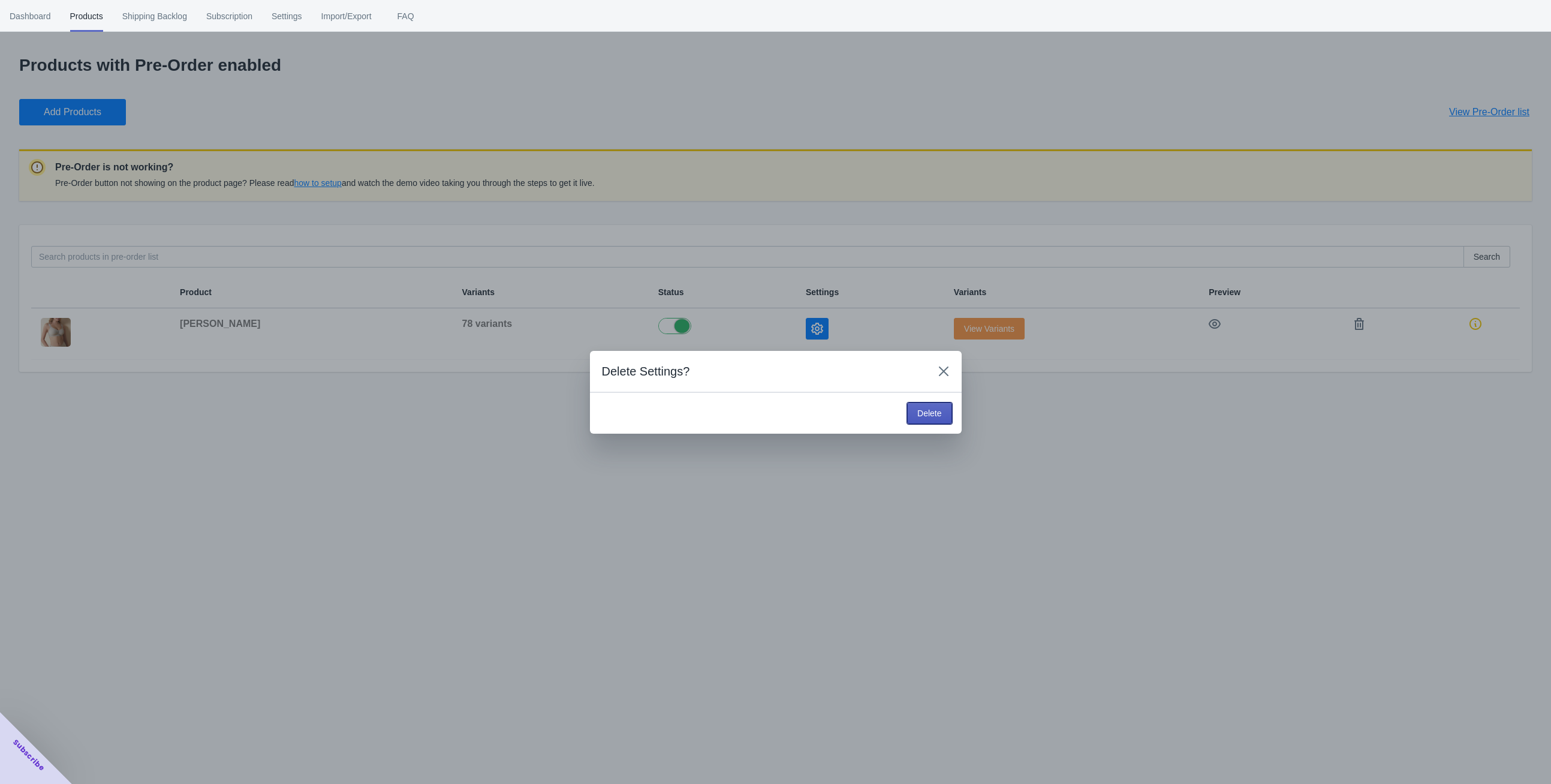
click at [921, 416] on span "Delete" at bounding box center [929, 413] width 24 height 10
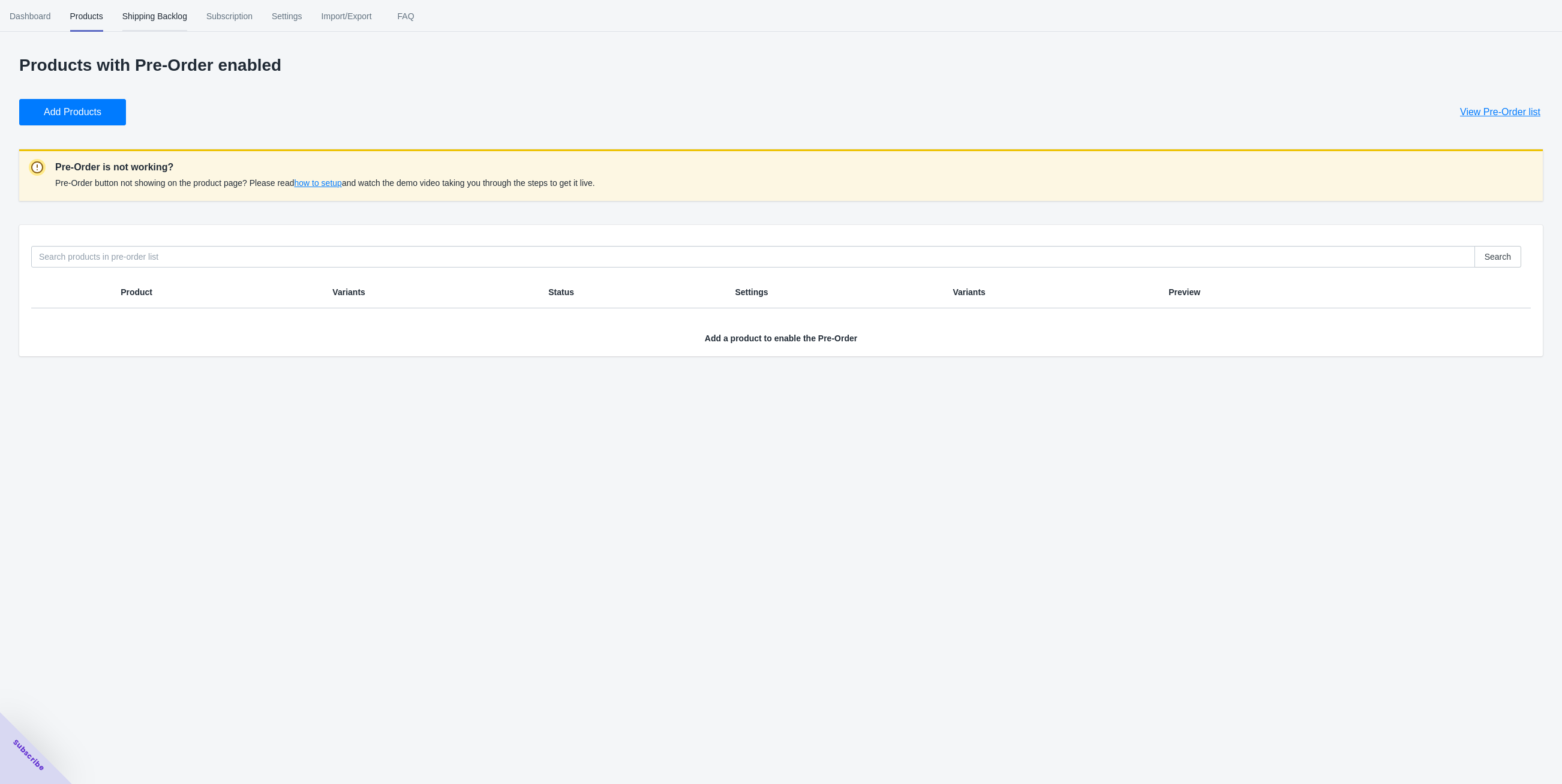
click at [138, 9] on span "Shipping Backlog" at bounding box center [155, 16] width 65 height 31
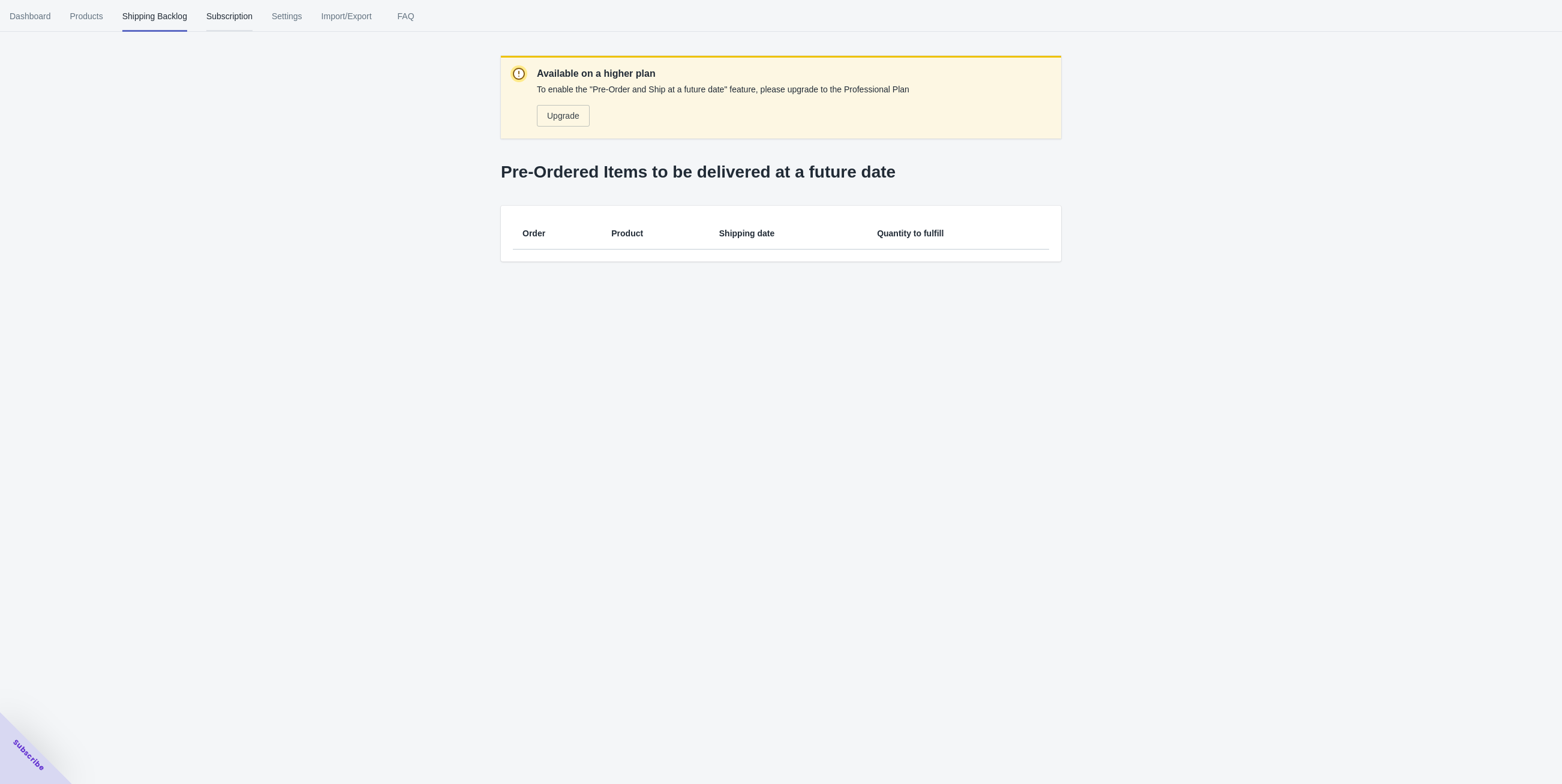
click at [213, 21] on span "Subscription" at bounding box center [230, 16] width 46 height 31
